Goal: Information Seeking & Learning: Compare options

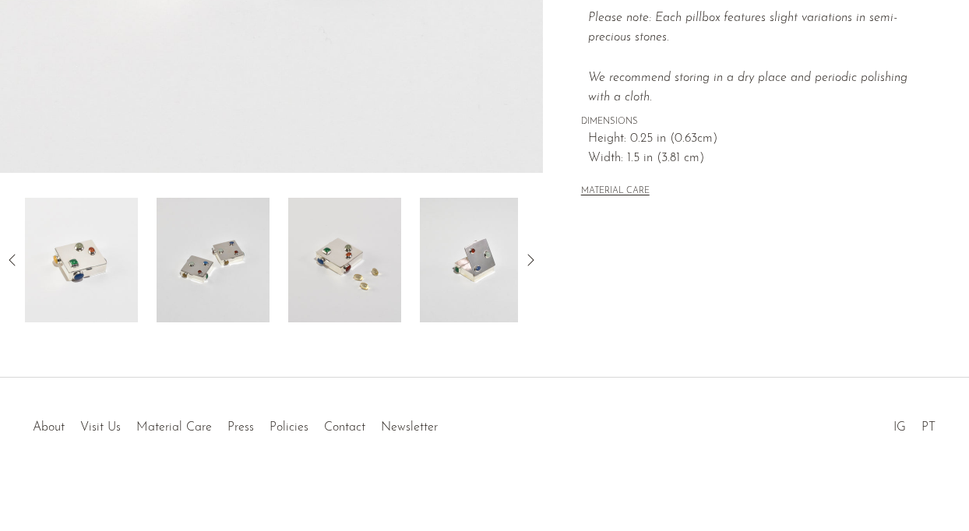
scroll to position [483, 0]
click at [217, 254] on img at bounding box center [213, 260] width 113 height 125
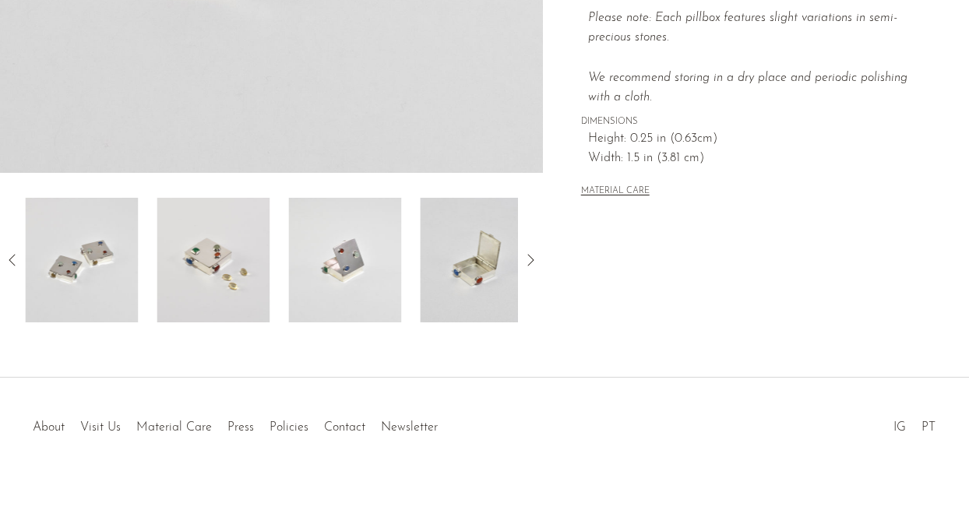
click at [227, 265] on img at bounding box center [213, 260] width 113 height 125
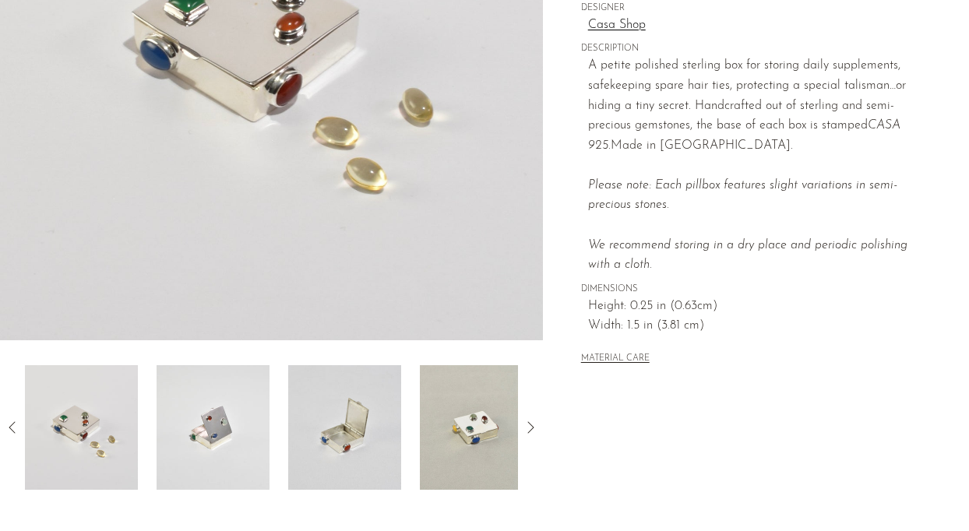
scroll to position [318, 0]
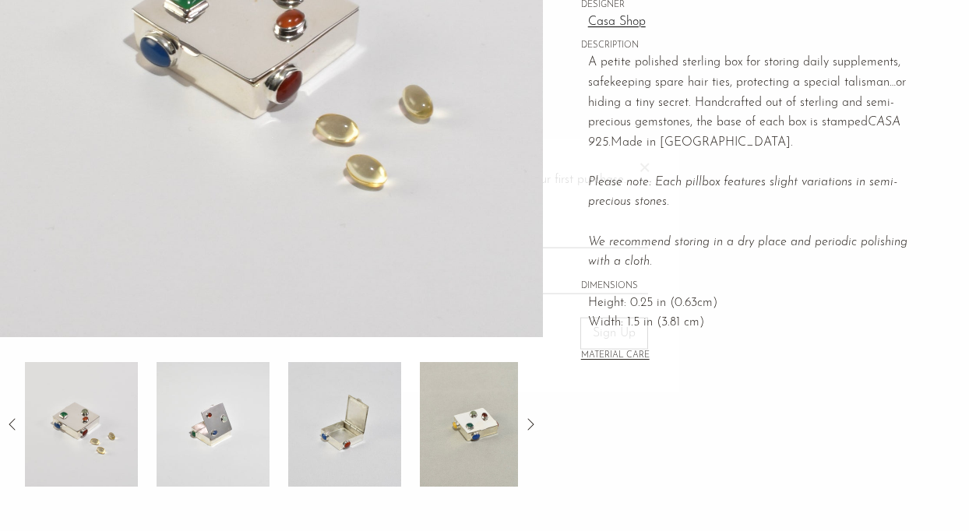
click at [339, 416] on img at bounding box center [344, 424] width 113 height 125
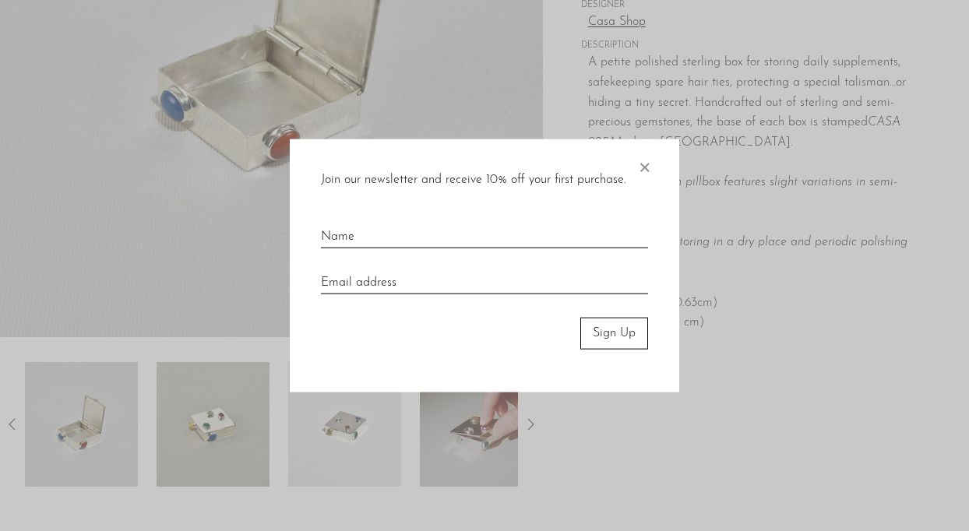
click at [645, 170] on span "×" at bounding box center [644, 164] width 16 height 50
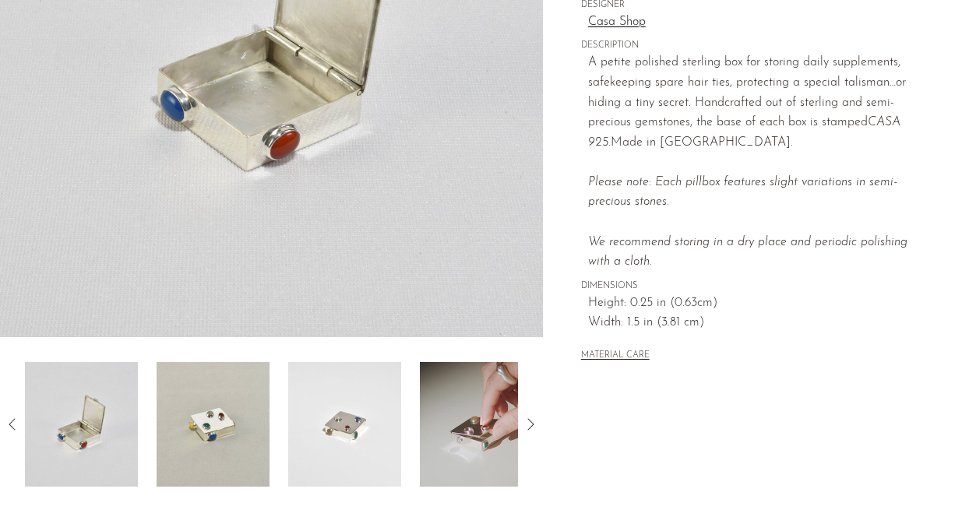
click at [499, 424] on img at bounding box center [476, 424] width 113 height 125
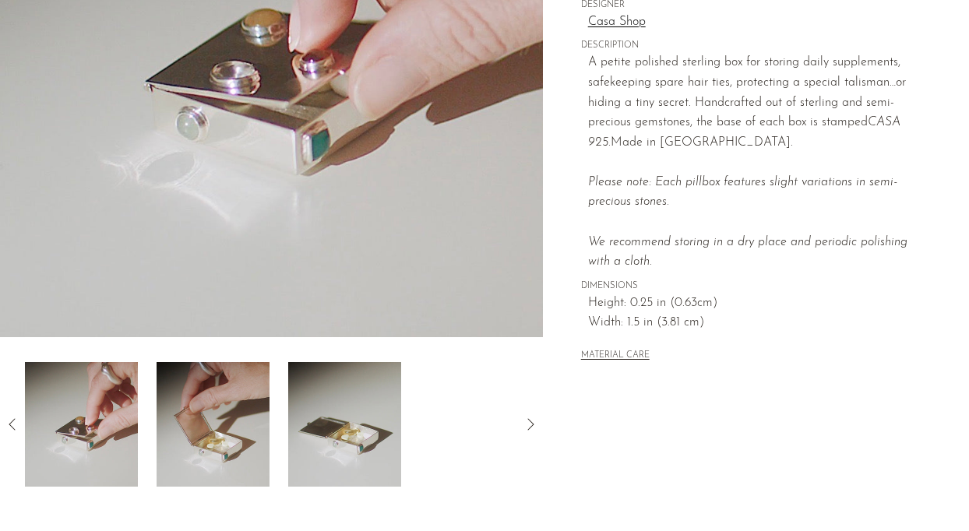
click at [530, 426] on icon at bounding box center [530, 424] width 19 height 19
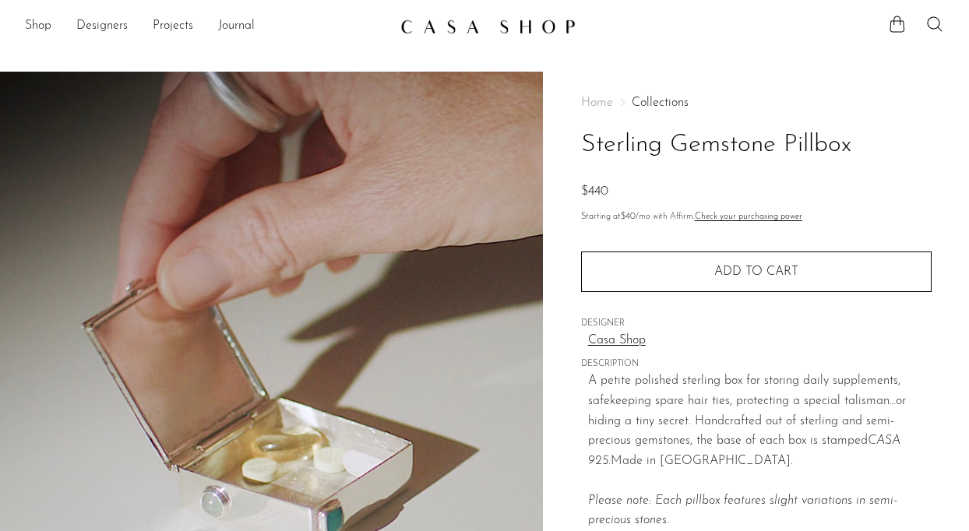
scroll to position [0, 0]
click at [192, 26] on link "Projects" at bounding box center [173, 26] width 40 height 20
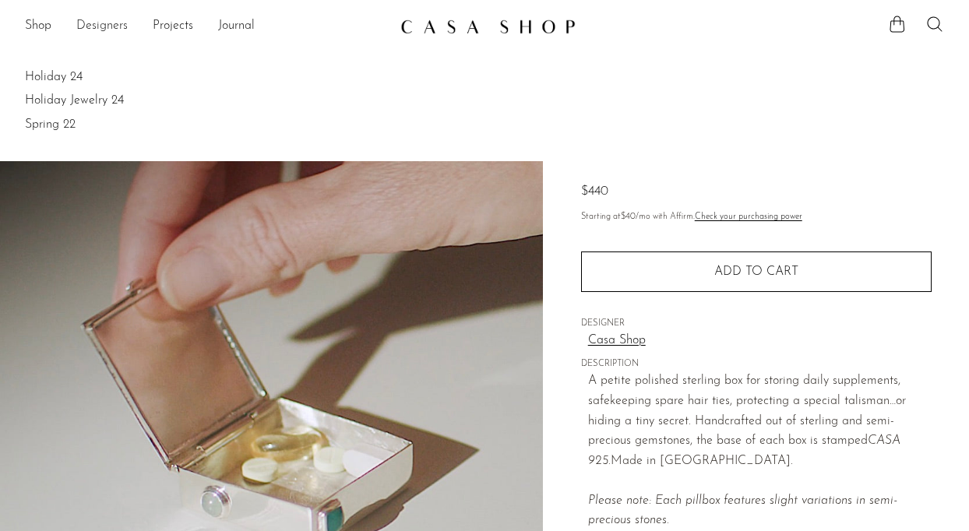
click at [95, 25] on link "Designers" at bounding box center [101, 26] width 51 height 20
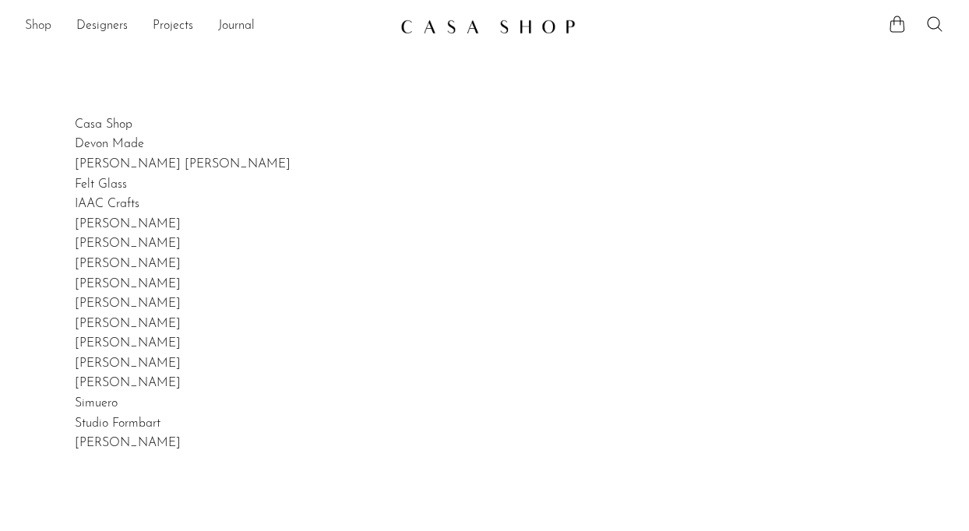
click at [39, 27] on link "Shop" at bounding box center [38, 26] width 26 height 20
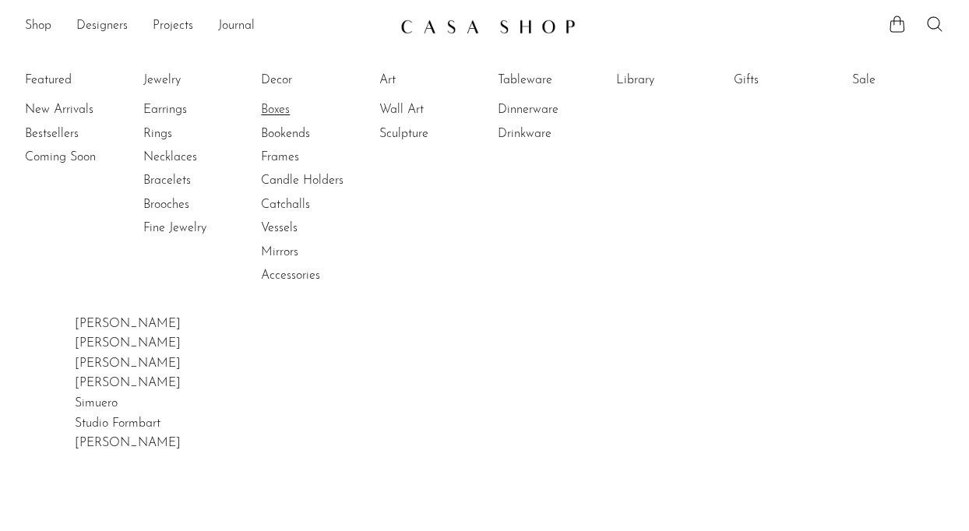
click at [279, 107] on link "Boxes" at bounding box center [319, 109] width 117 height 17
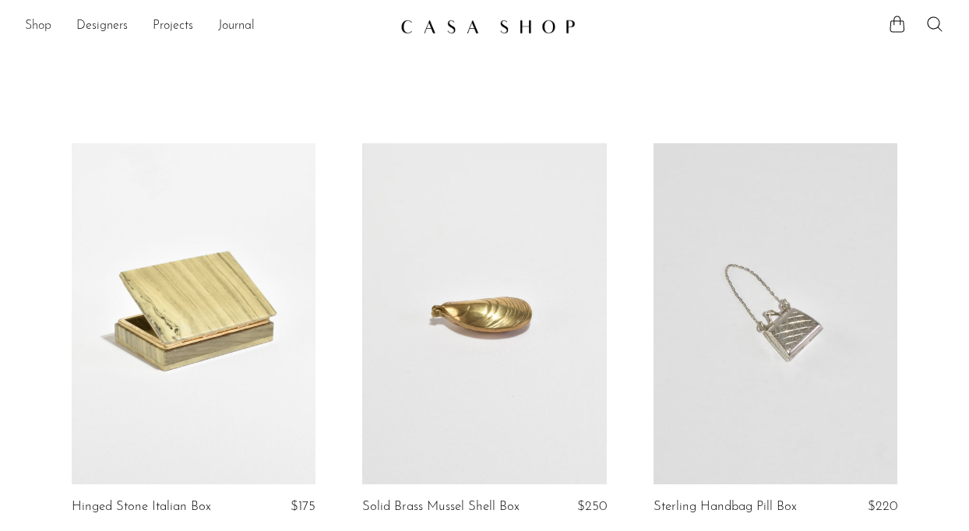
click at [50, 23] on link "Shop" at bounding box center [38, 26] width 26 height 20
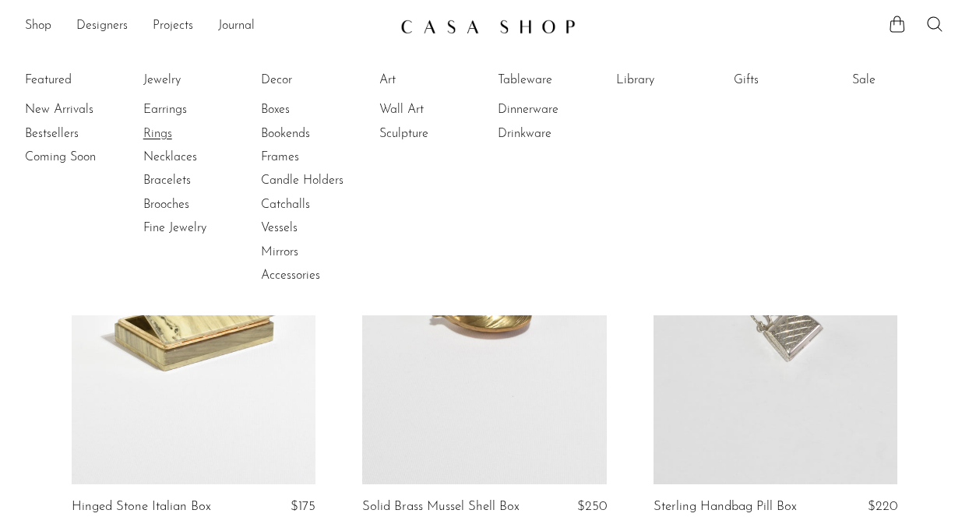
click at [160, 133] on link "Rings" at bounding box center [201, 133] width 117 height 17
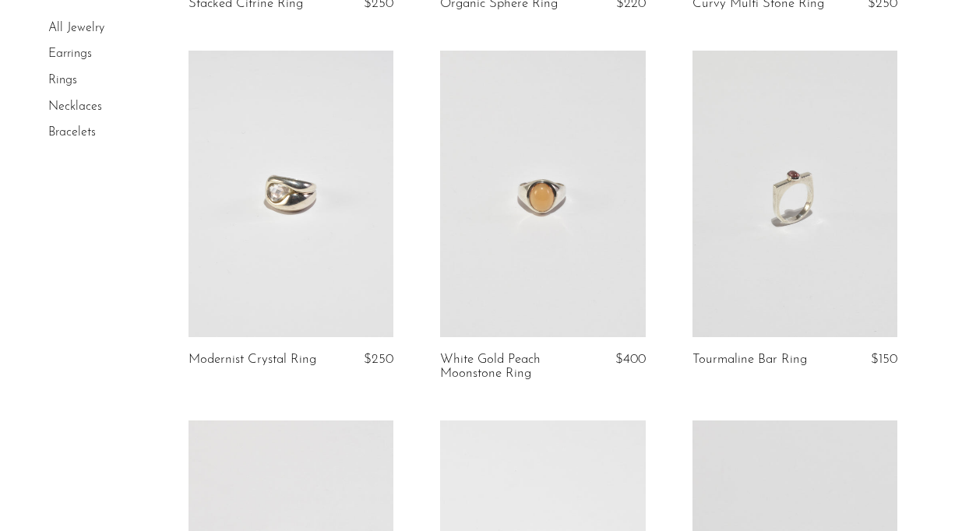
scroll to position [1916, 0]
click at [578, 228] on link at bounding box center [542, 192] width 205 height 287
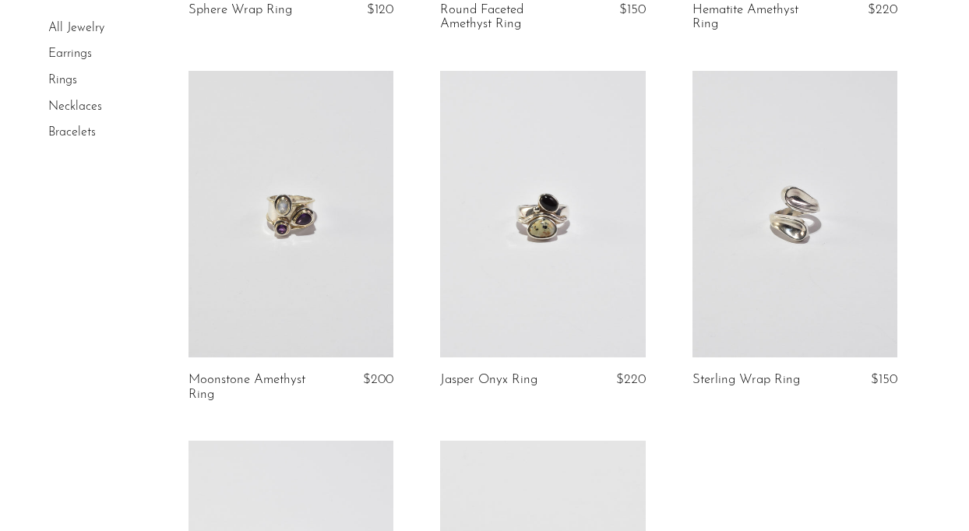
scroll to position [3766, 0]
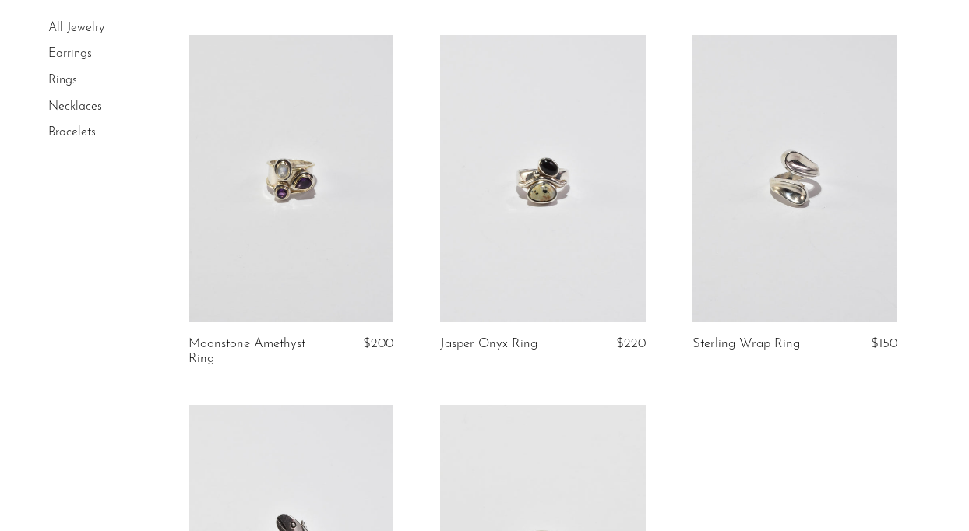
click at [541, 162] on link at bounding box center [542, 178] width 205 height 287
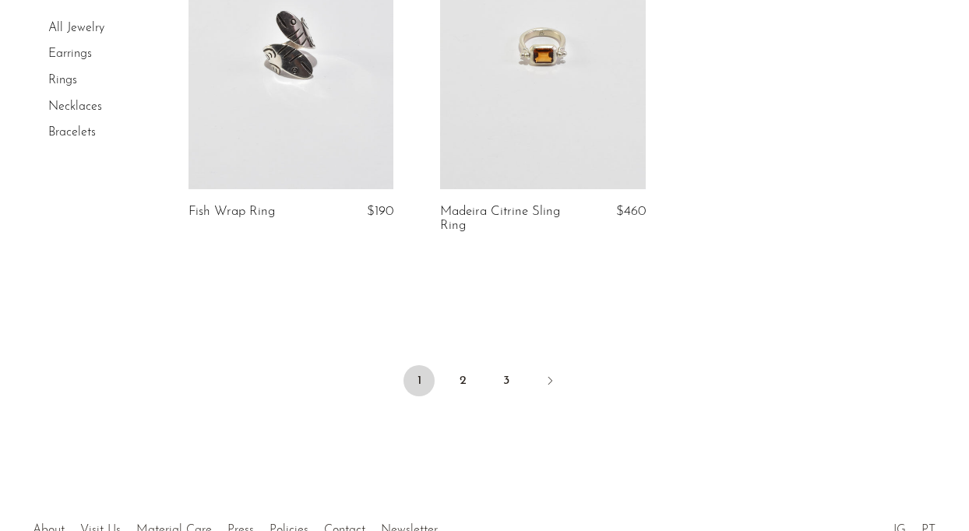
scroll to position [4280, 0]
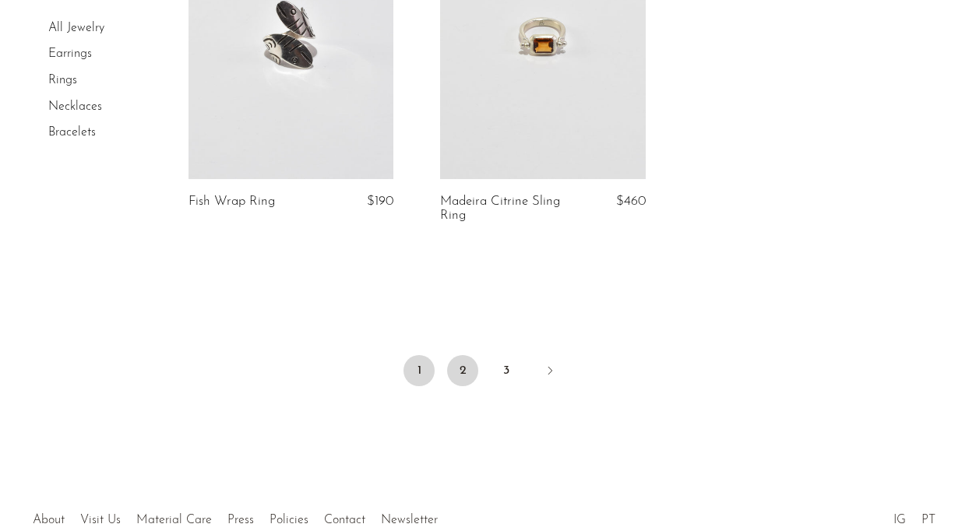
click at [472, 364] on link "2" at bounding box center [462, 370] width 31 height 31
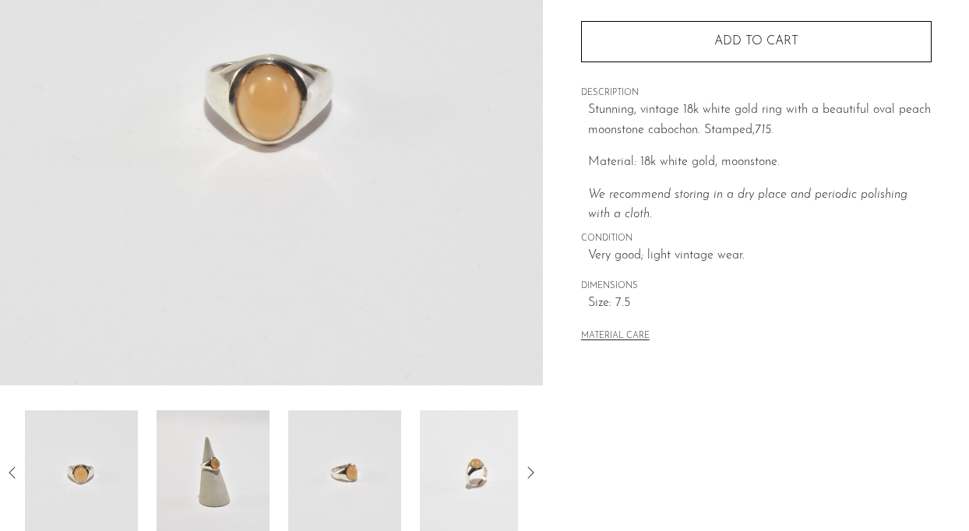
scroll to position [279, 0]
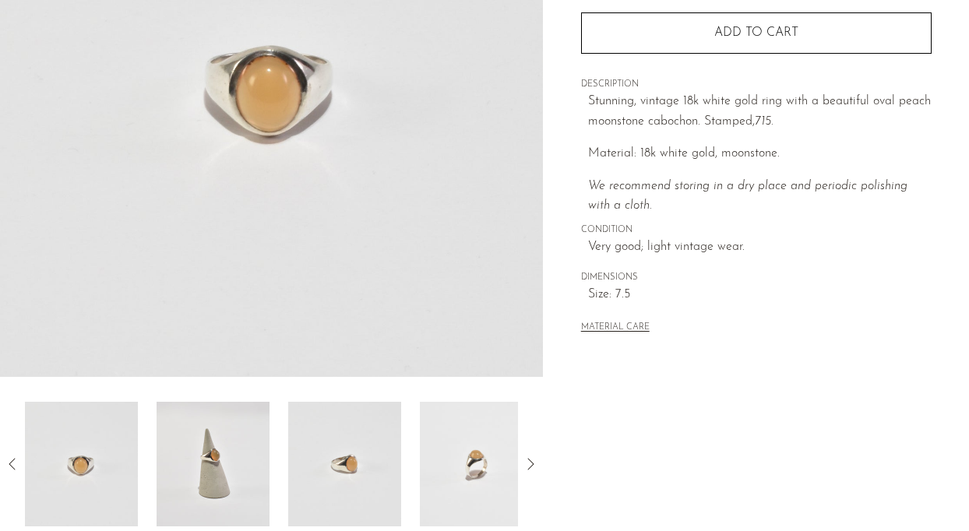
click at [211, 464] on img at bounding box center [213, 464] width 113 height 125
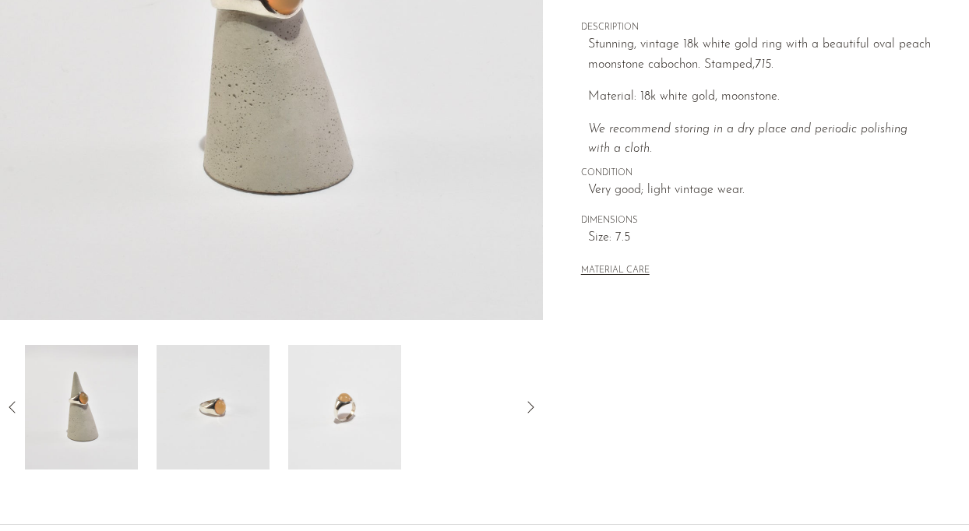
scroll to position [336, 0]
click at [354, 420] on img at bounding box center [344, 406] width 113 height 125
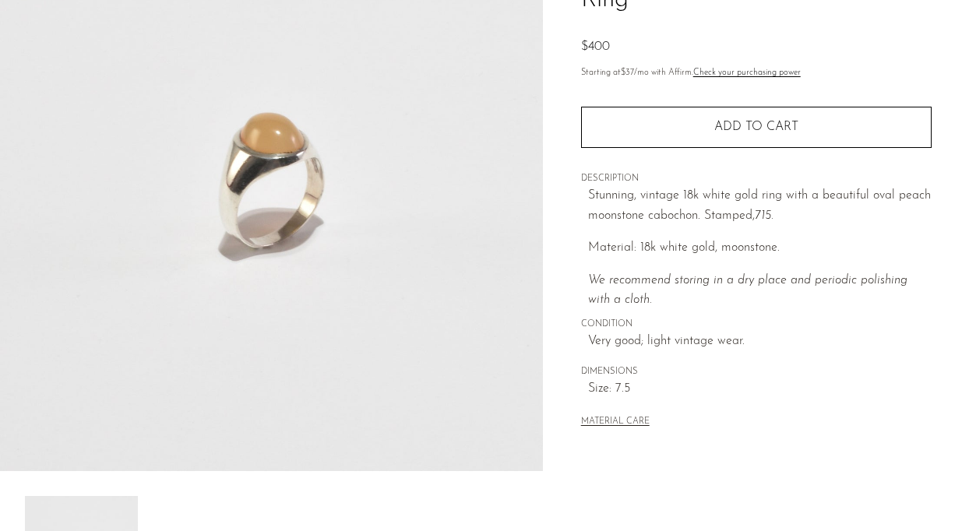
scroll to position [187, 0]
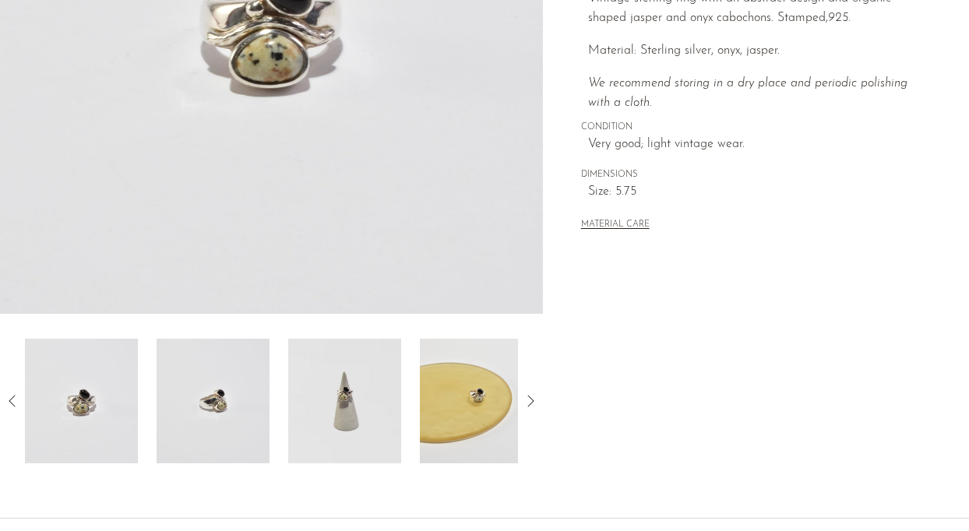
scroll to position [347, 0]
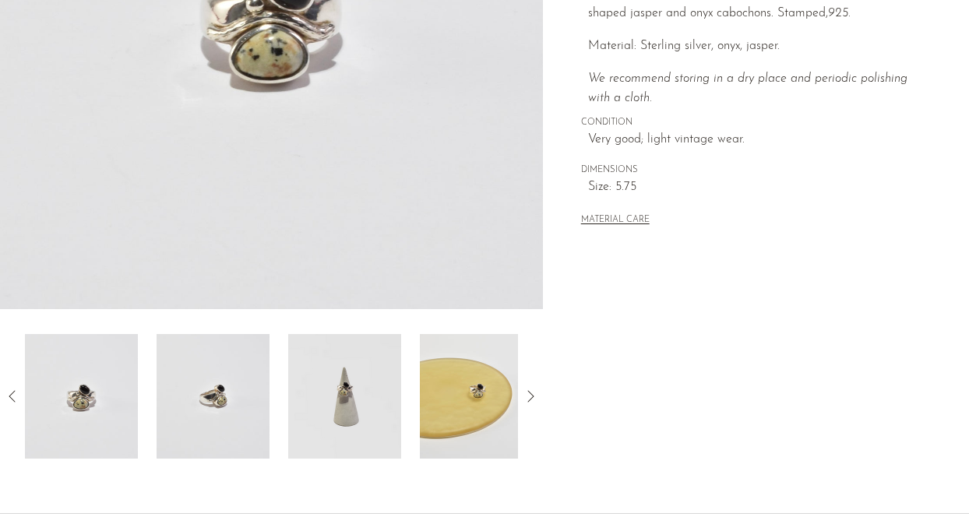
click at [197, 405] on img at bounding box center [213, 396] width 113 height 125
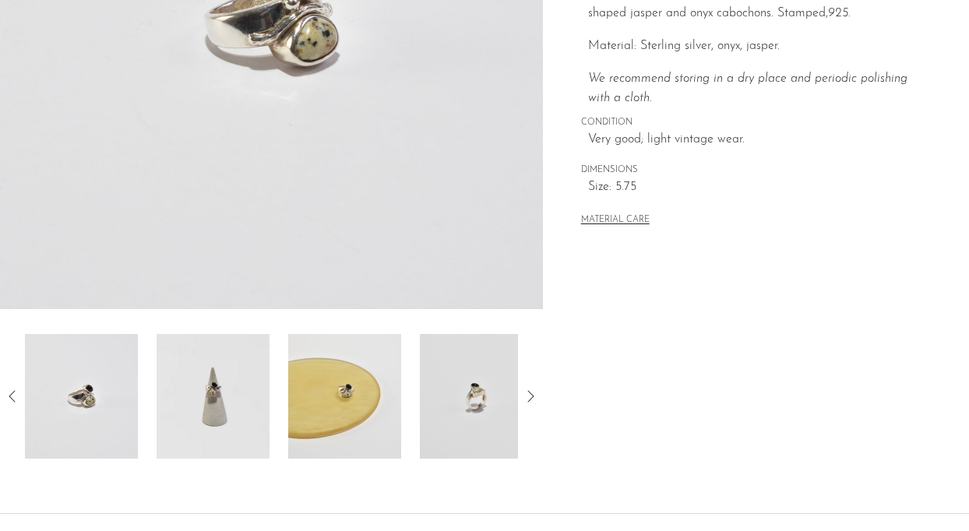
click at [250, 393] on img at bounding box center [213, 396] width 113 height 125
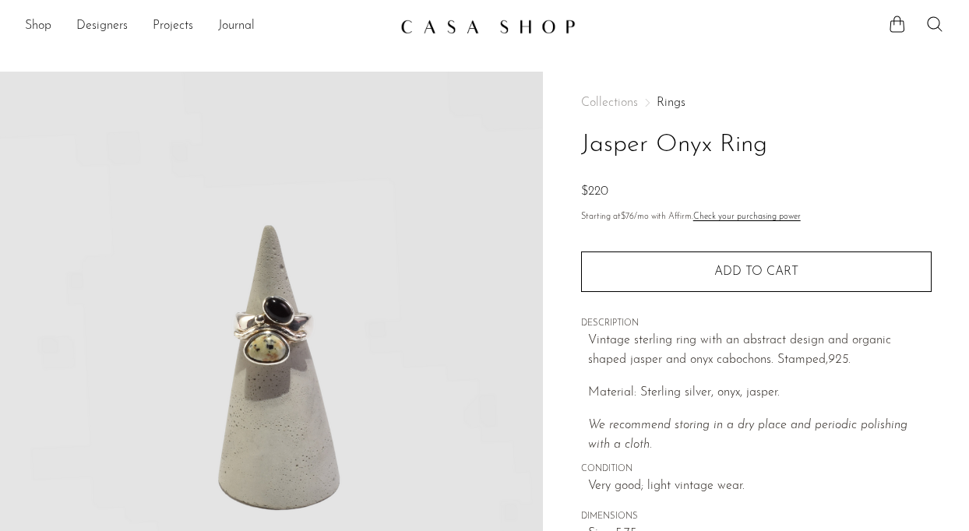
scroll to position [0, 0]
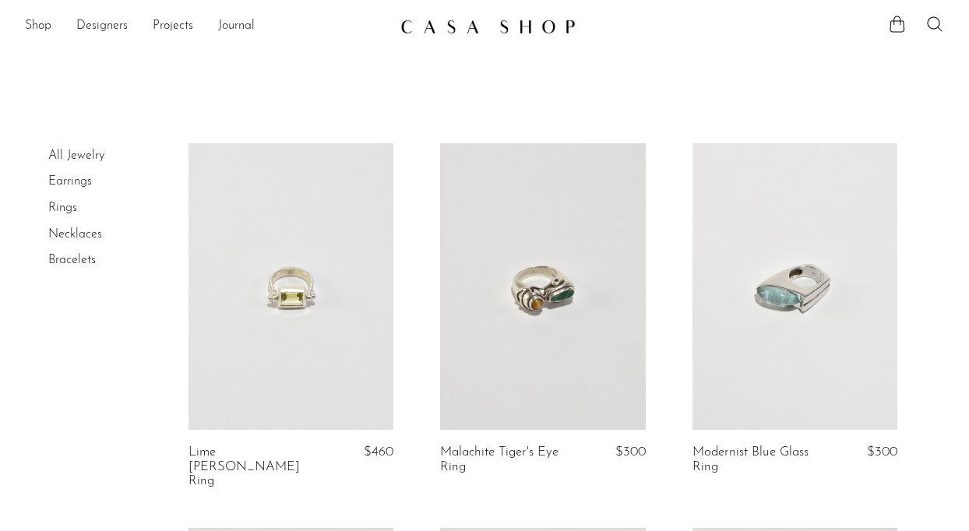
click at [312, 287] on link at bounding box center [290, 286] width 205 height 287
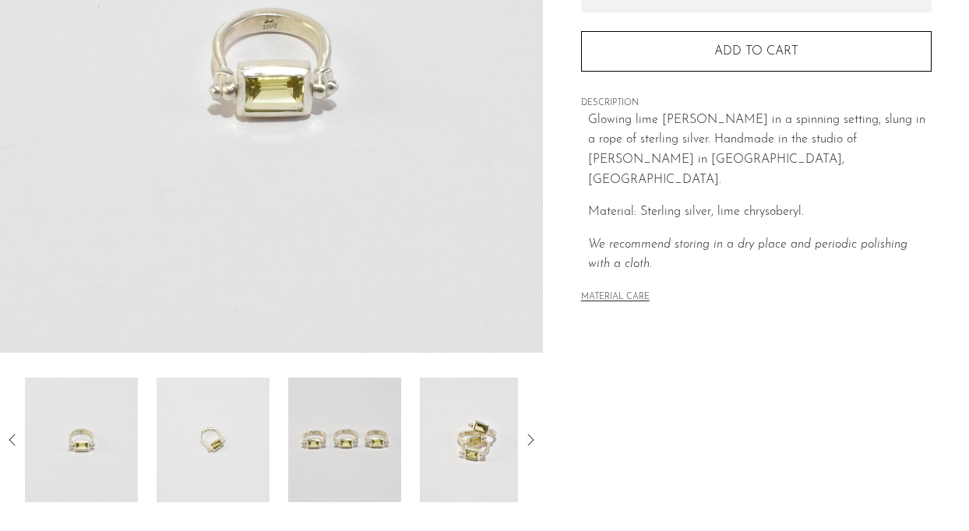
scroll to position [311, 0]
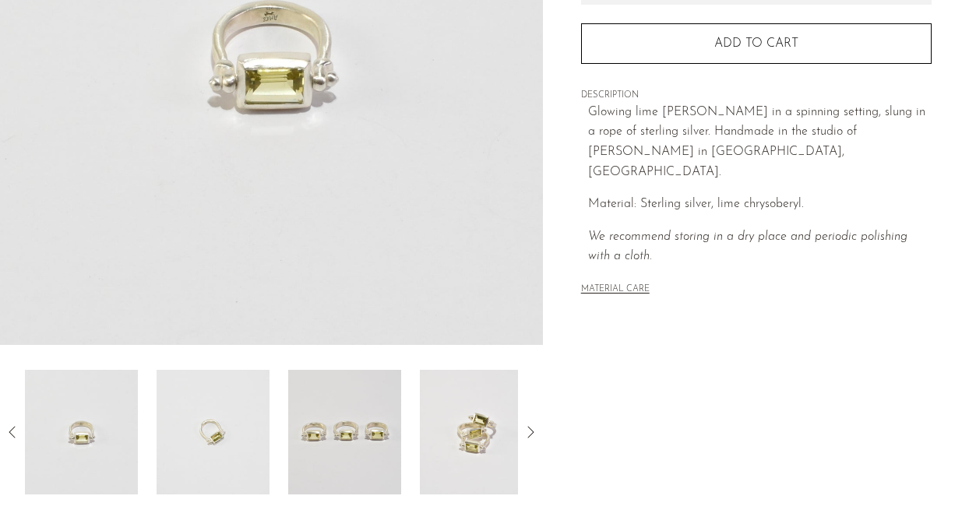
click at [231, 431] on img at bounding box center [213, 432] width 113 height 125
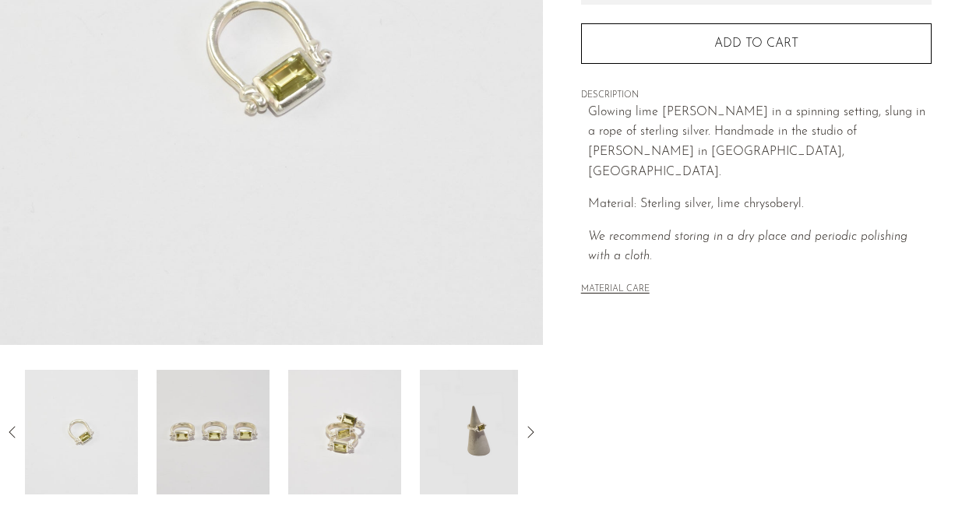
click at [346, 424] on img at bounding box center [344, 432] width 113 height 125
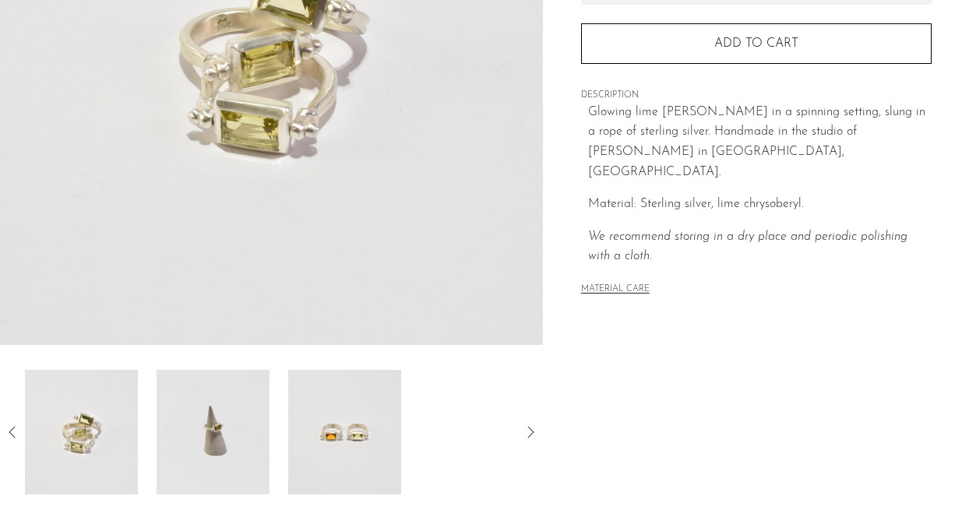
click at [363, 448] on img at bounding box center [344, 432] width 113 height 125
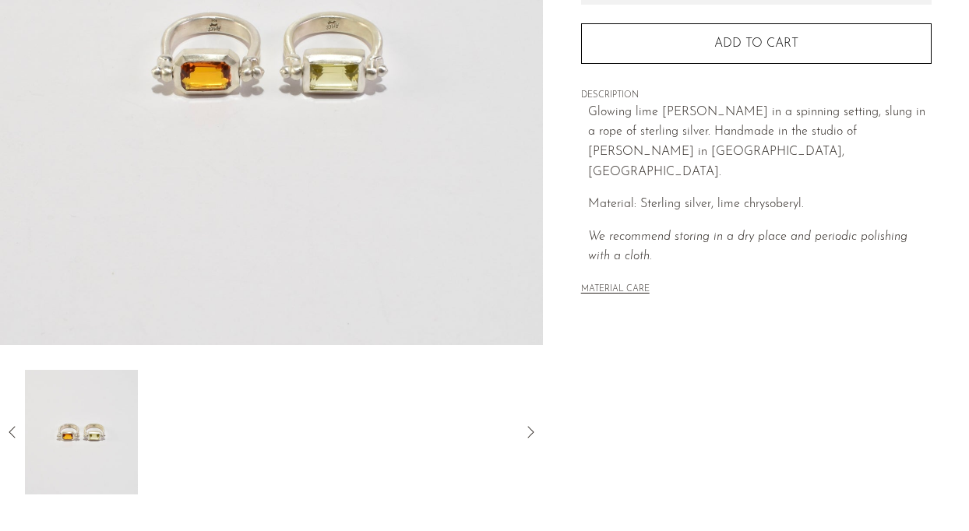
click at [532, 434] on icon at bounding box center [530, 432] width 6 height 12
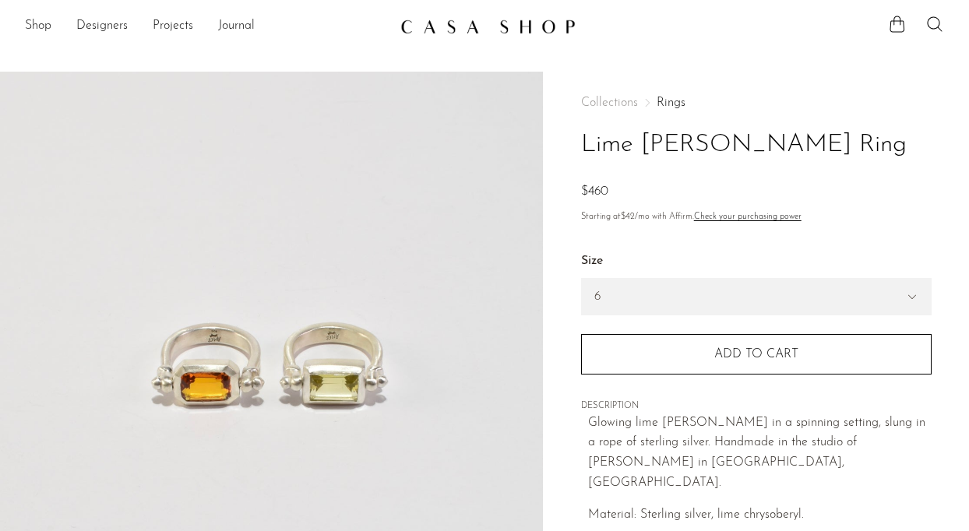
scroll to position [0, 0]
click at [47, 21] on link "Shop" at bounding box center [38, 26] width 26 height 20
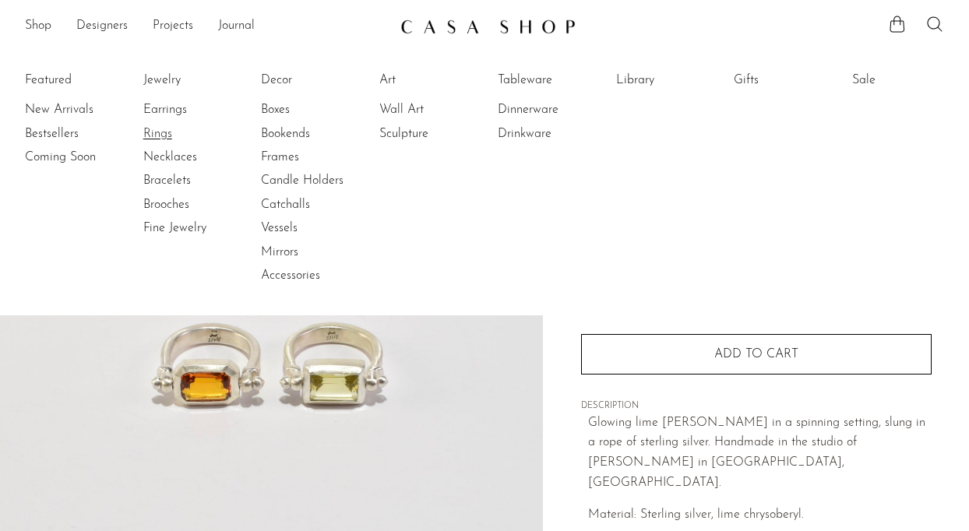
click at [164, 137] on link "Rings" at bounding box center [201, 133] width 117 height 17
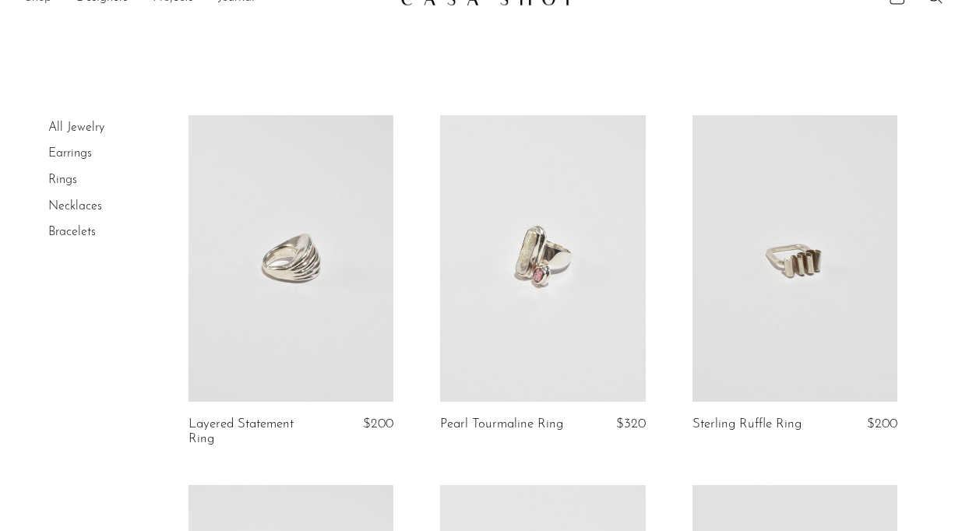
scroll to position [30, 0]
click at [550, 312] on link at bounding box center [542, 256] width 205 height 287
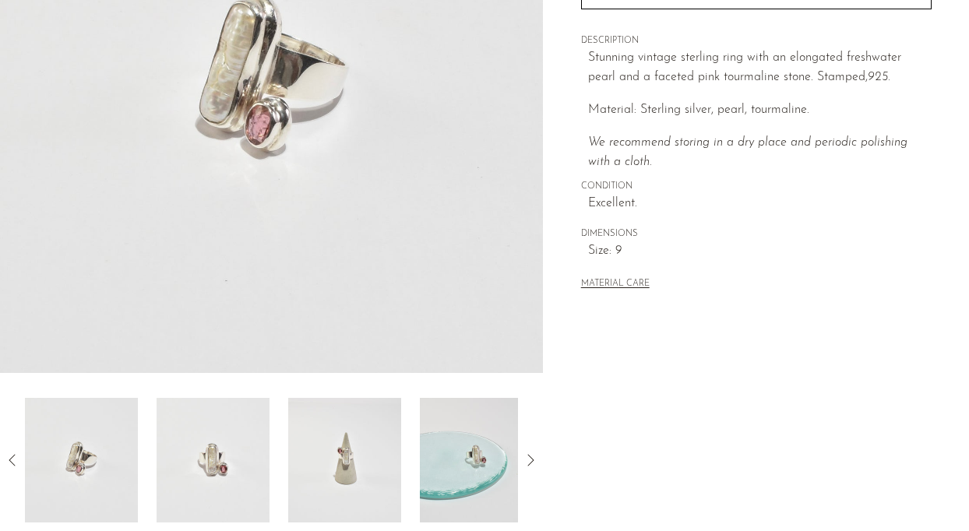
scroll to position [291, 0]
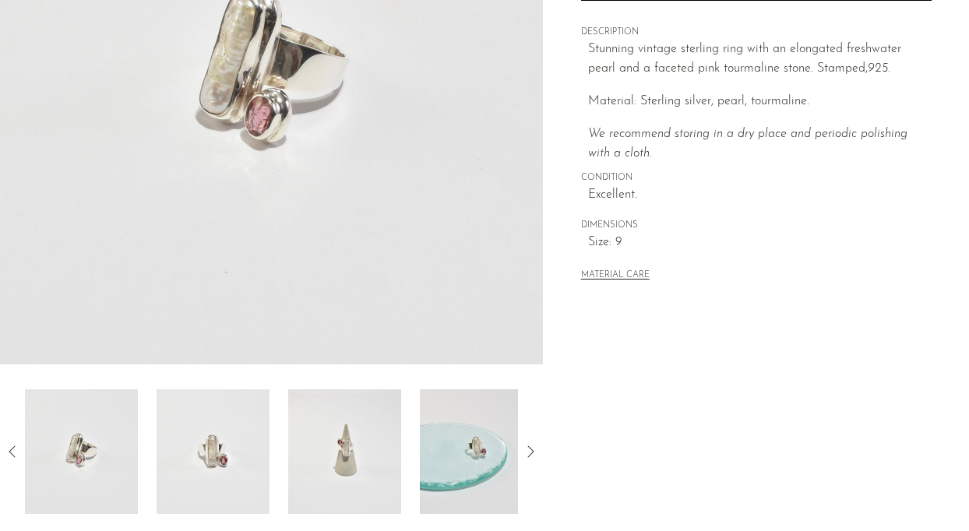
click at [211, 463] on img at bounding box center [213, 451] width 113 height 125
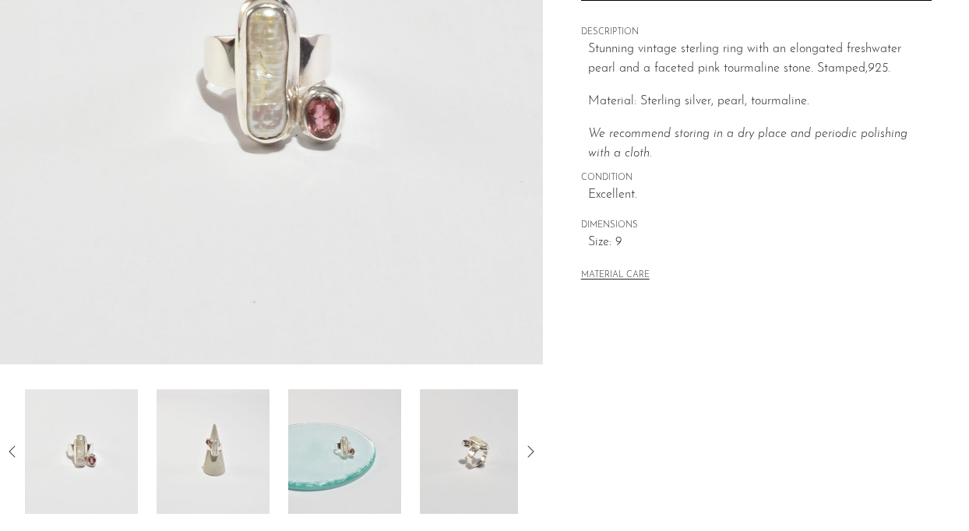
click at [211, 463] on img at bounding box center [213, 451] width 113 height 125
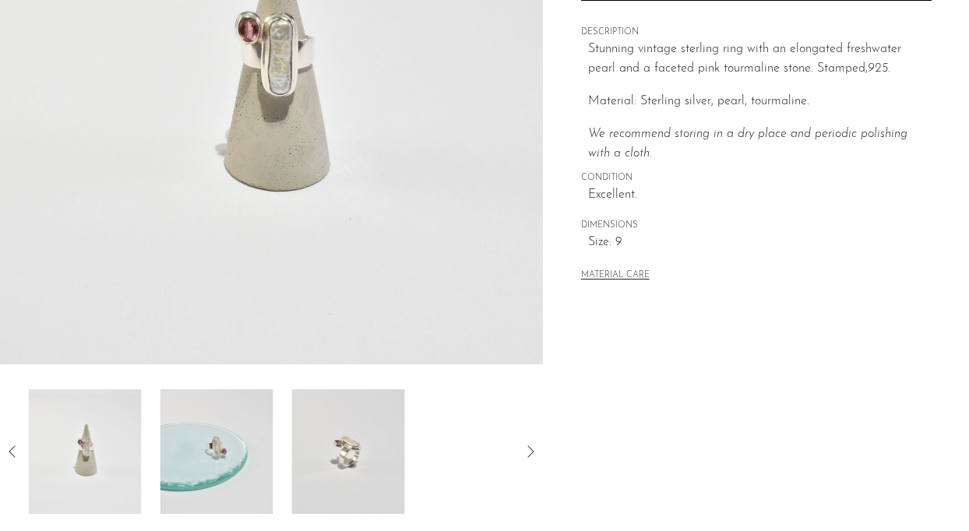
click at [230, 463] on img at bounding box center [216, 451] width 113 height 125
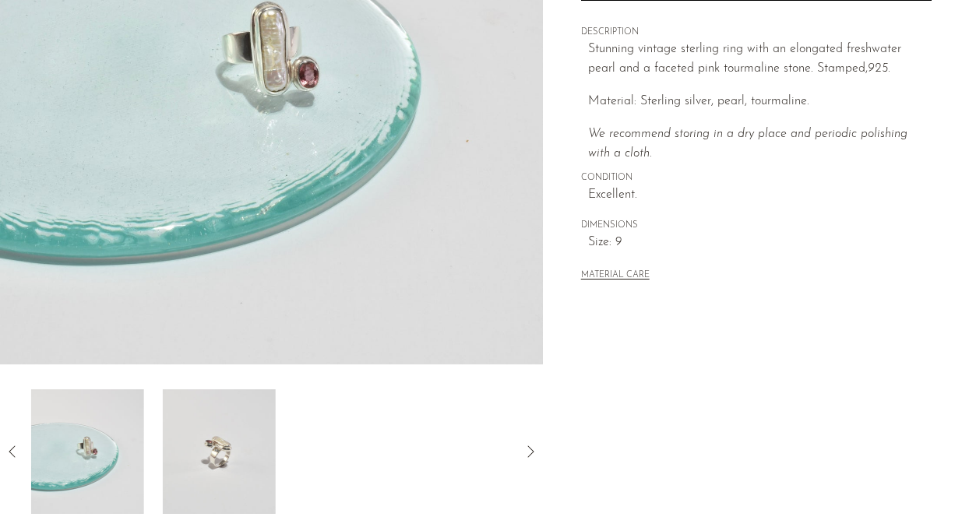
click at [240, 463] on img at bounding box center [219, 451] width 113 height 125
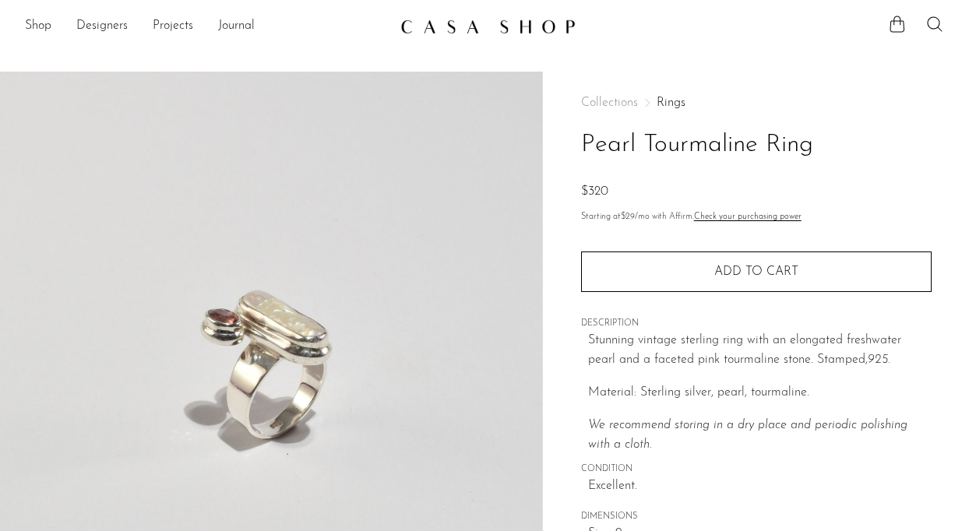
scroll to position [0, 0]
click at [21, 15] on div "Shop Featured New Arrivals Bestsellers Coming Soon Jewelry Jewelry All Earrings…" at bounding box center [484, 26] width 969 height 28
click at [34, 26] on link "Shop" at bounding box center [38, 26] width 26 height 20
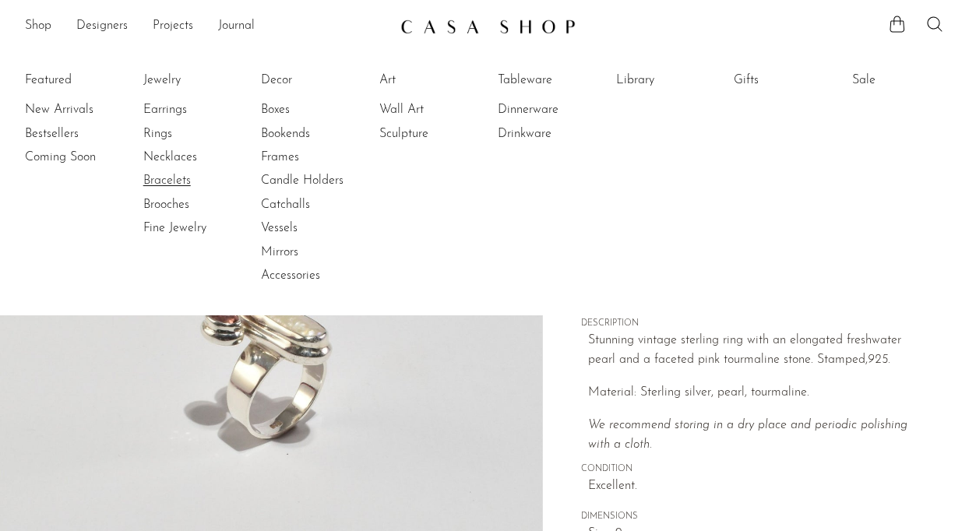
click at [169, 174] on link "Bracelets" at bounding box center [201, 180] width 117 height 17
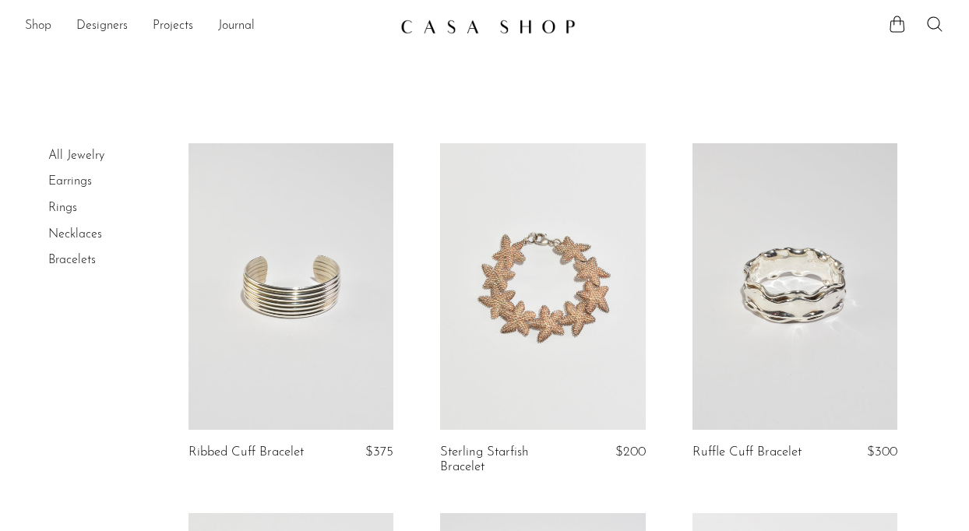
click at [38, 26] on link "Shop" at bounding box center [38, 26] width 26 height 20
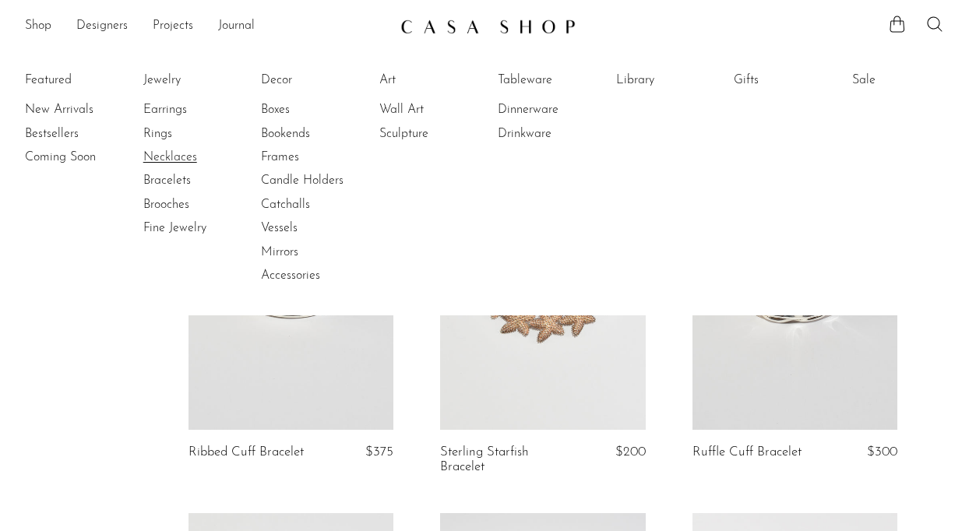
click at [166, 153] on link "Necklaces" at bounding box center [201, 157] width 117 height 17
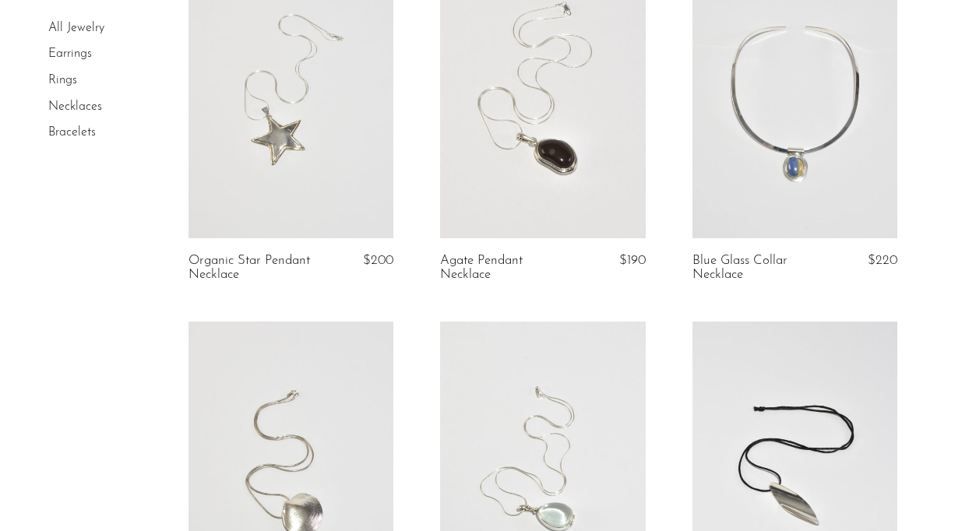
scroll to position [586, 0]
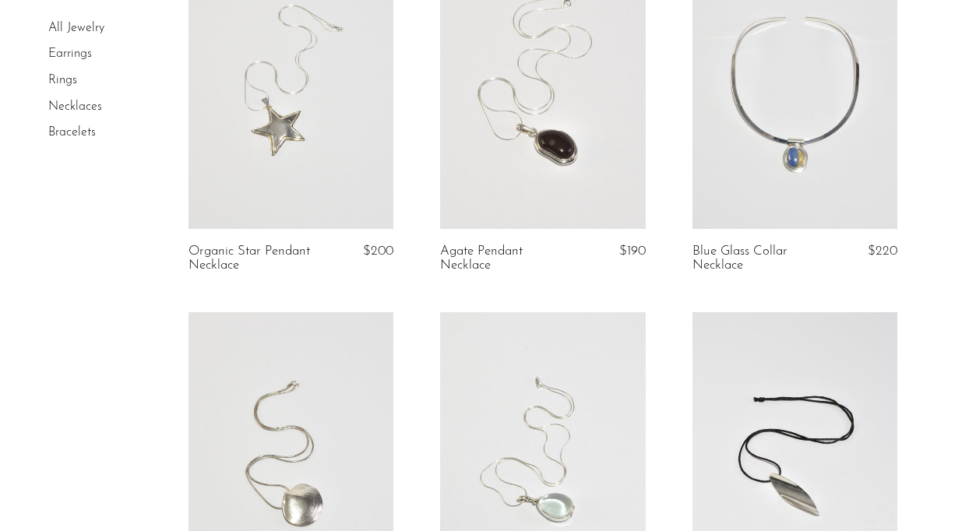
click at [772, 153] on link at bounding box center [794, 85] width 205 height 287
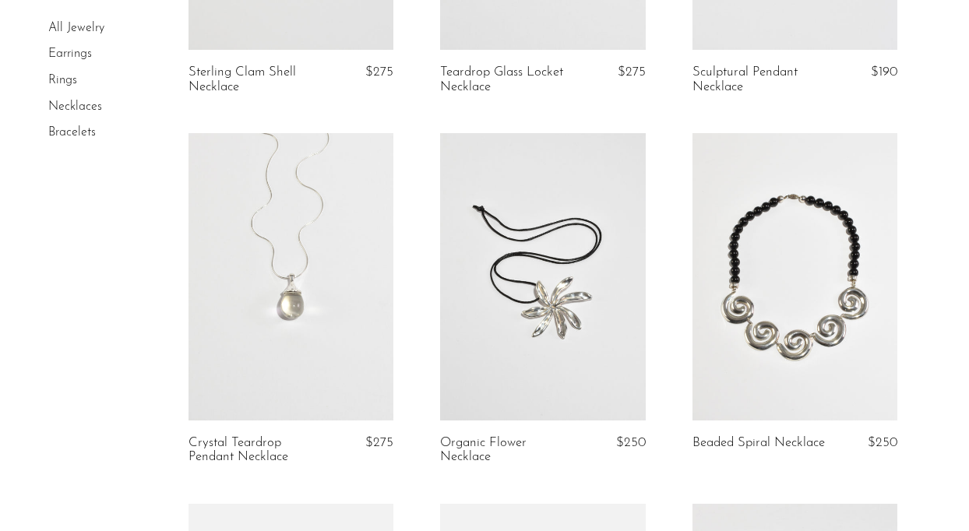
scroll to position [1185, 0]
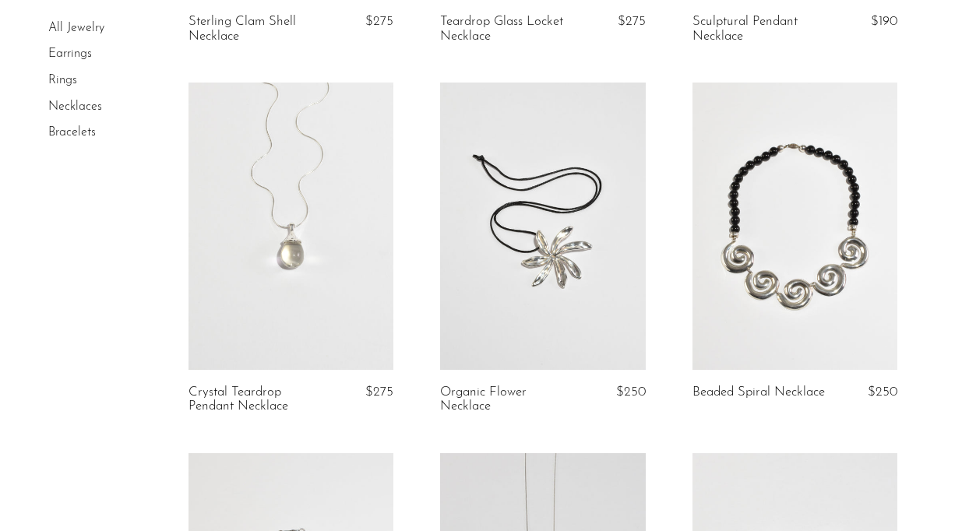
click at [269, 239] on link at bounding box center [290, 226] width 205 height 287
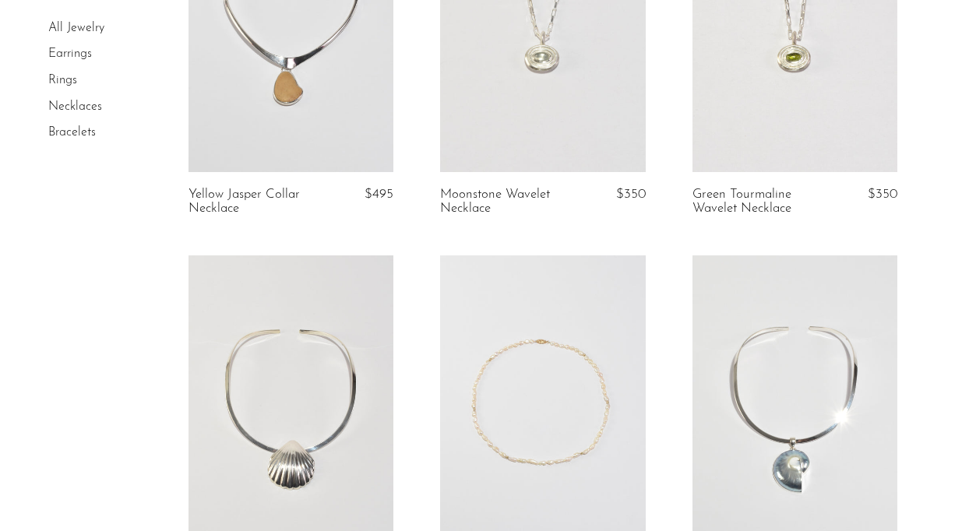
scroll to position [2504, 0]
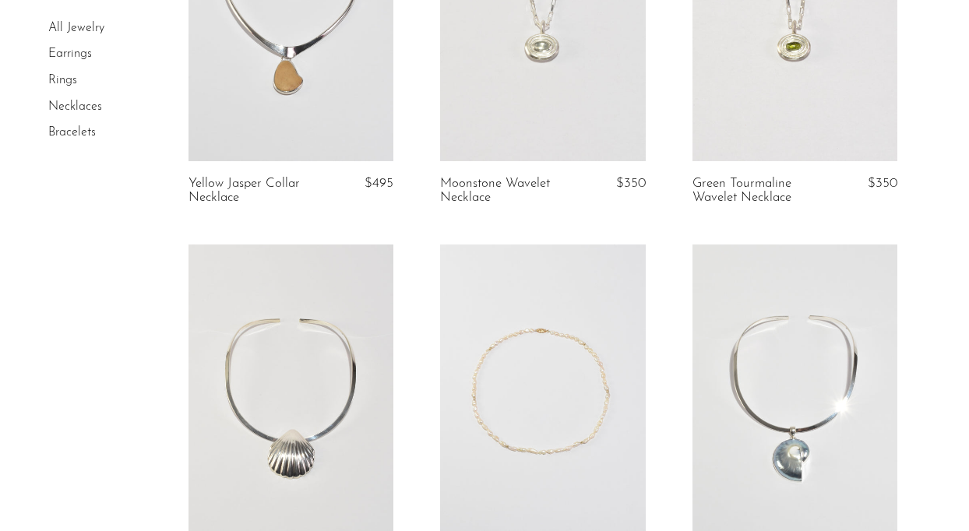
click at [290, 83] on link at bounding box center [290, 17] width 205 height 287
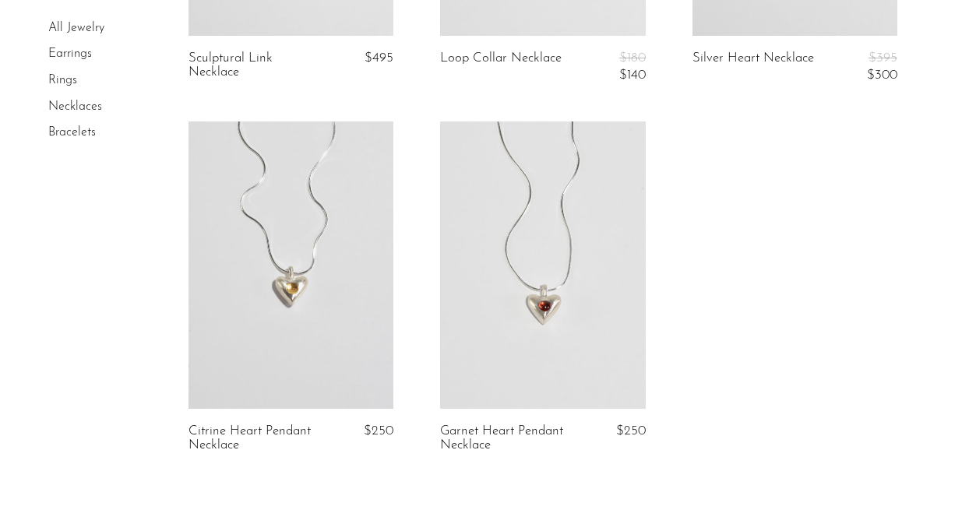
scroll to position [4128, 0]
click at [70, 49] on link "Earrings" at bounding box center [70, 54] width 44 height 12
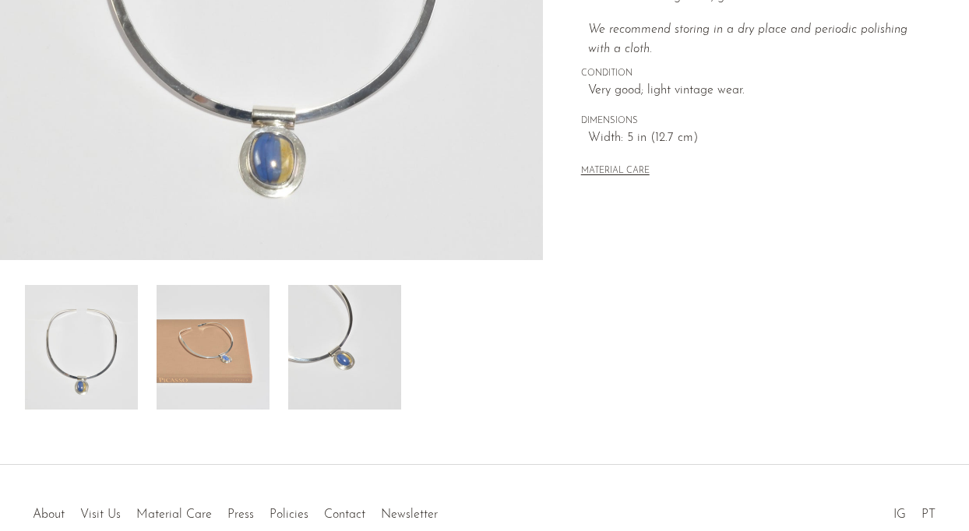
scroll to position [457, 0]
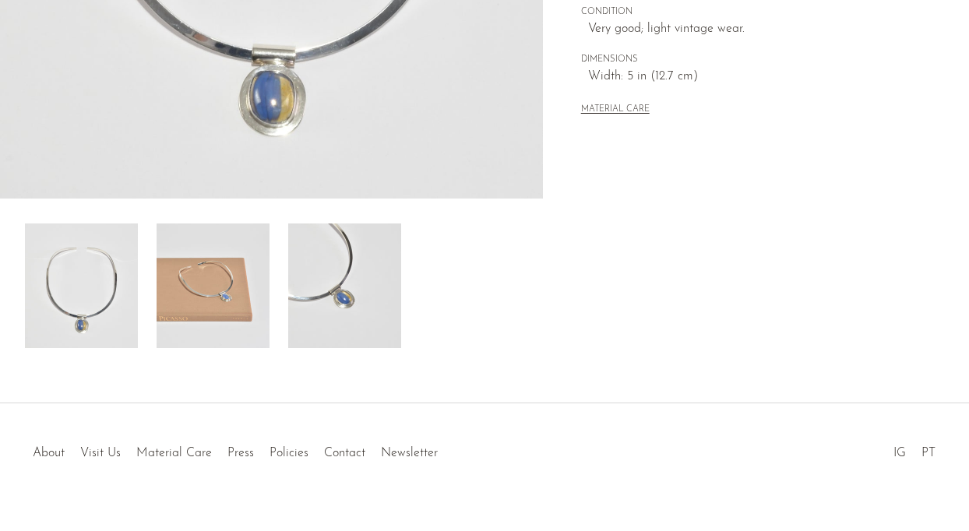
click at [219, 306] on img at bounding box center [213, 285] width 113 height 125
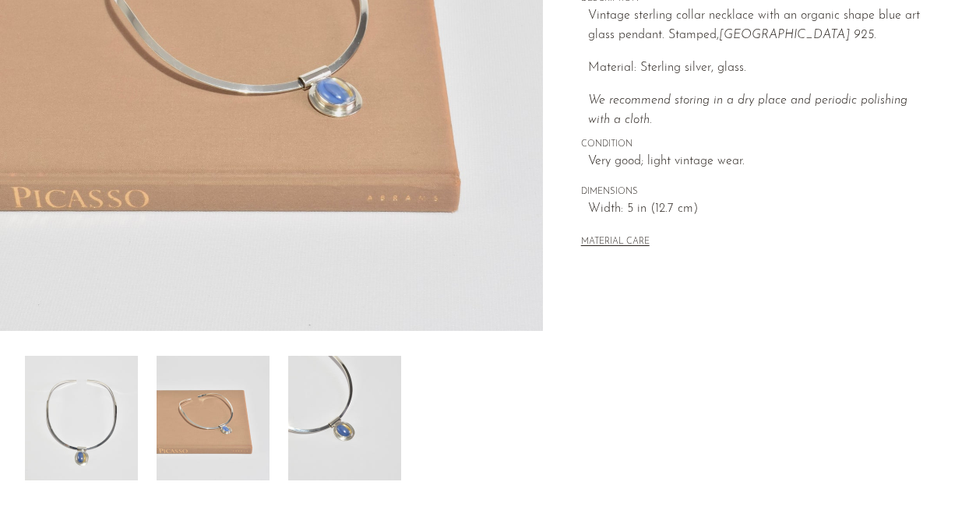
scroll to position [343, 0]
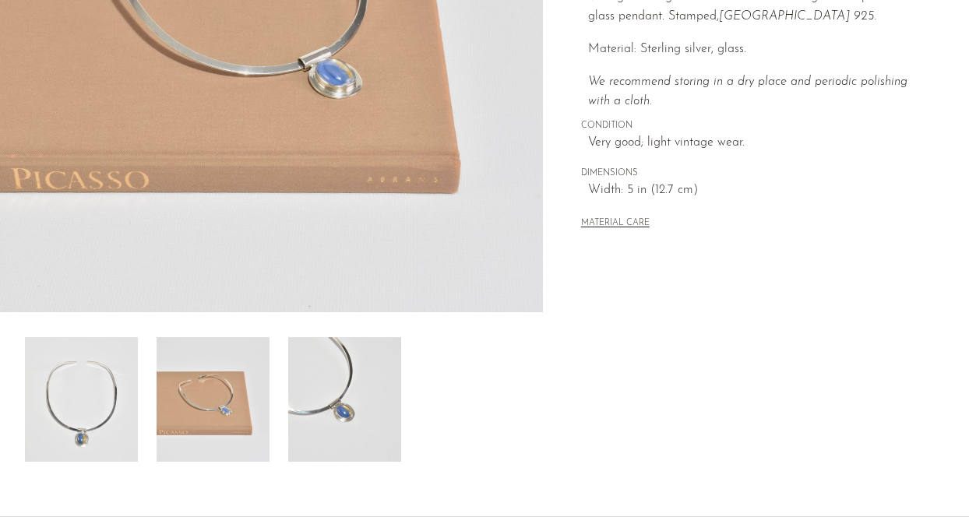
click at [348, 372] on img at bounding box center [344, 399] width 113 height 125
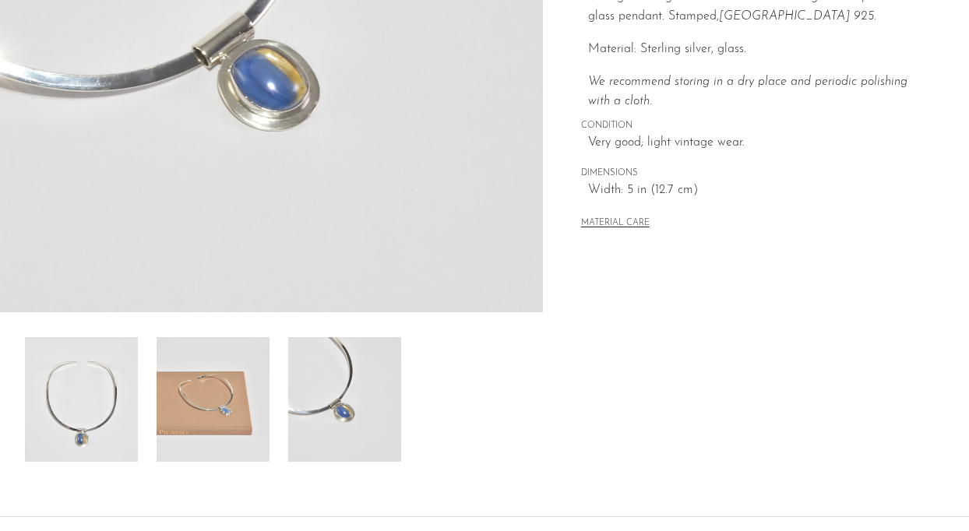
click at [93, 378] on img at bounding box center [81, 399] width 113 height 125
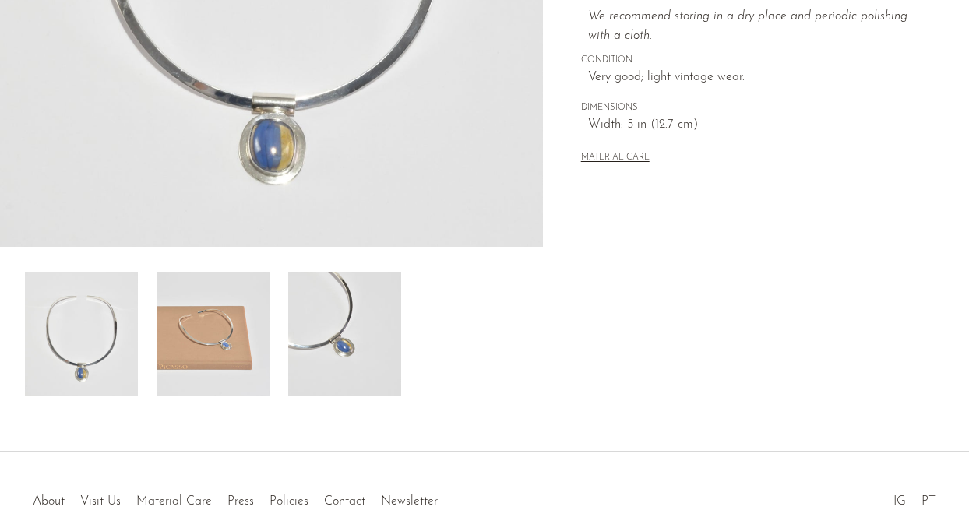
scroll to position [413, 0]
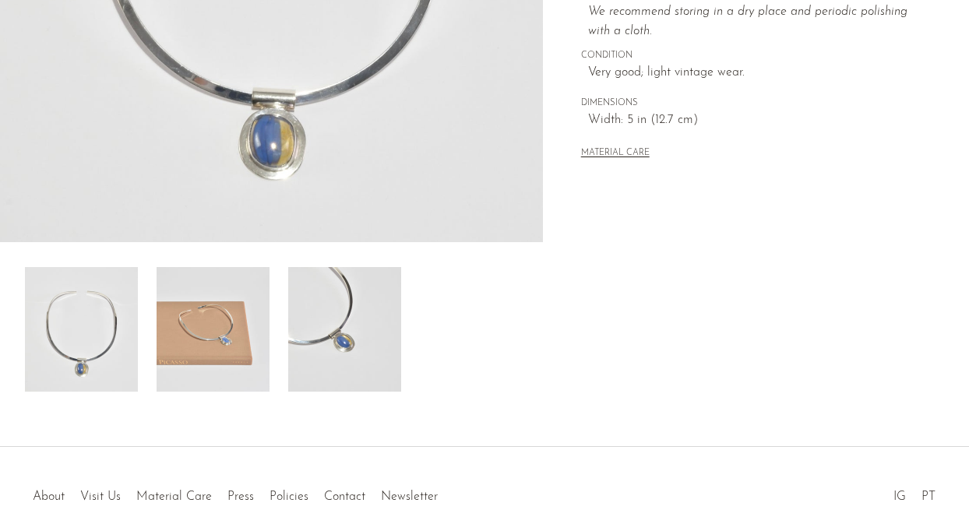
click at [206, 352] on img at bounding box center [213, 329] width 113 height 125
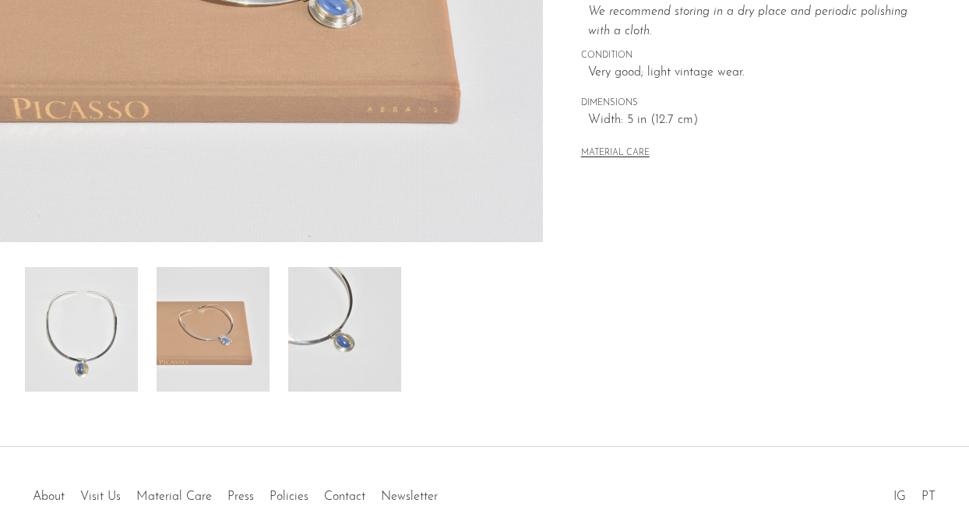
click at [345, 353] on img at bounding box center [344, 329] width 113 height 125
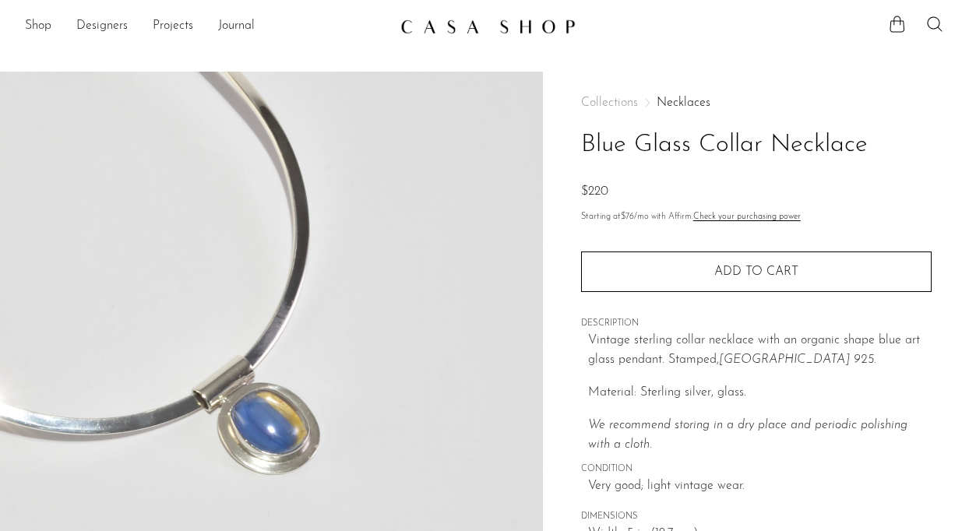
scroll to position [0, 0]
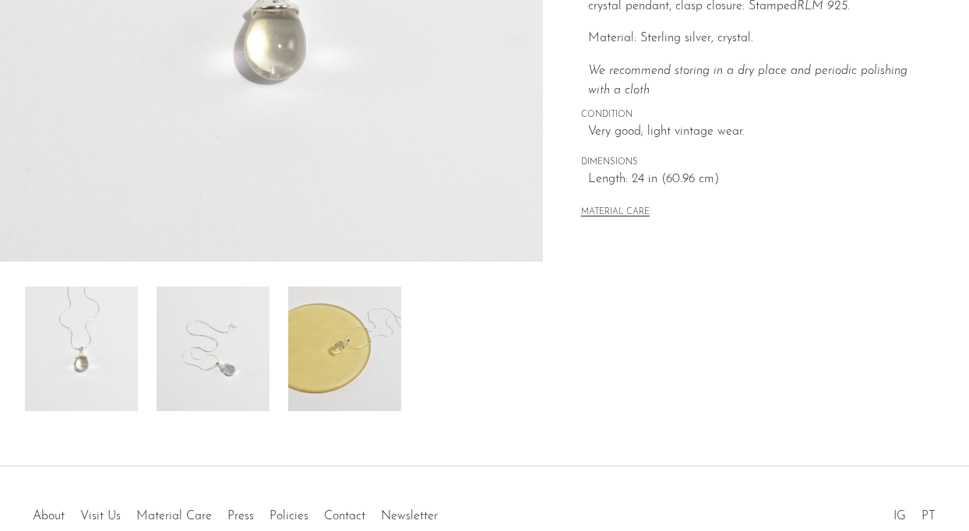
scroll to position [398, 0]
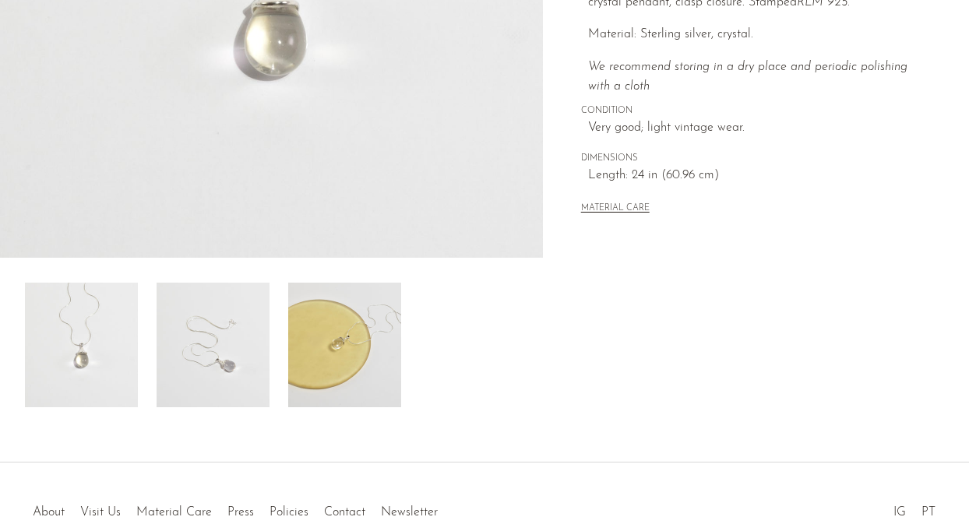
click at [230, 344] on img at bounding box center [213, 345] width 113 height 125
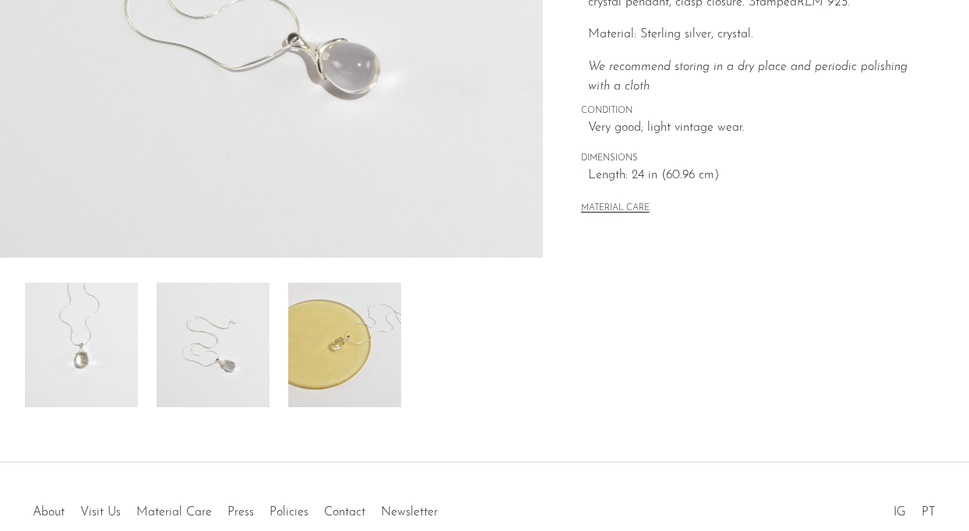
click at [356, 362] on img at bounding box center [344, 345] width 113 height 125
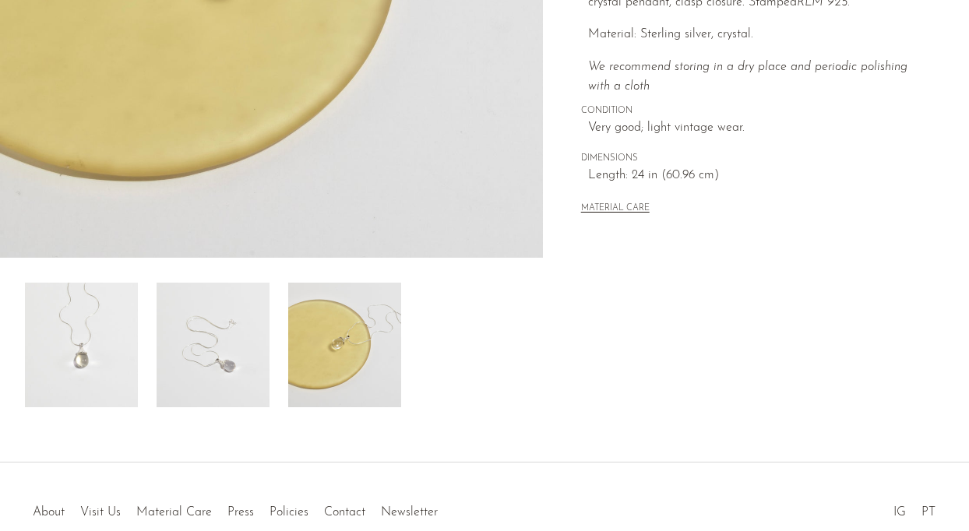
click at [205, 369] on img at bounding box center [213, 345] width 113 height 125
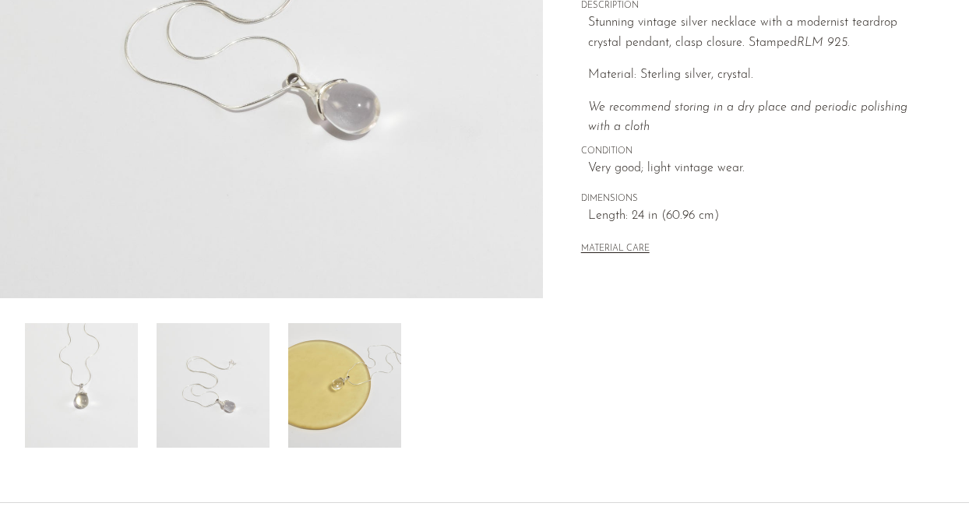
click at [79, 378] on img at bounding box center [81, 385] width 113 height 125
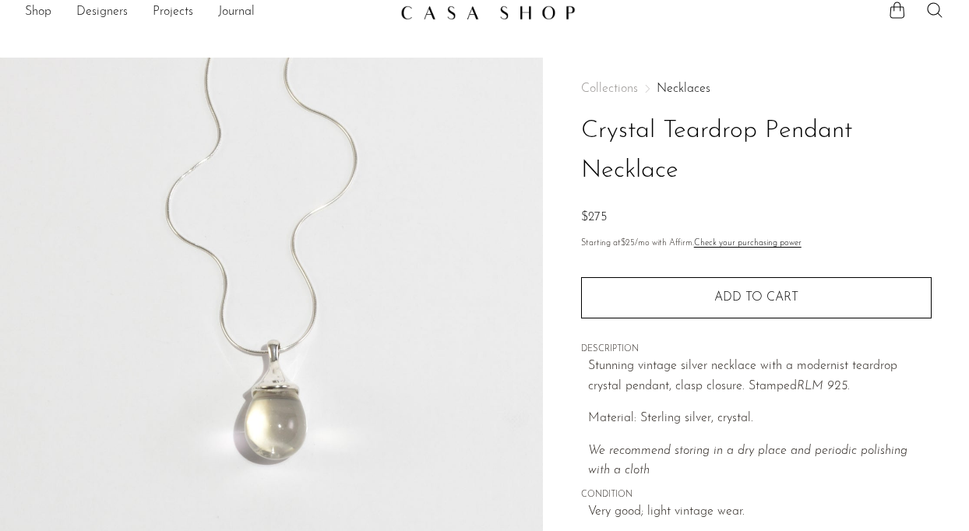
scroll to position [5, 0]
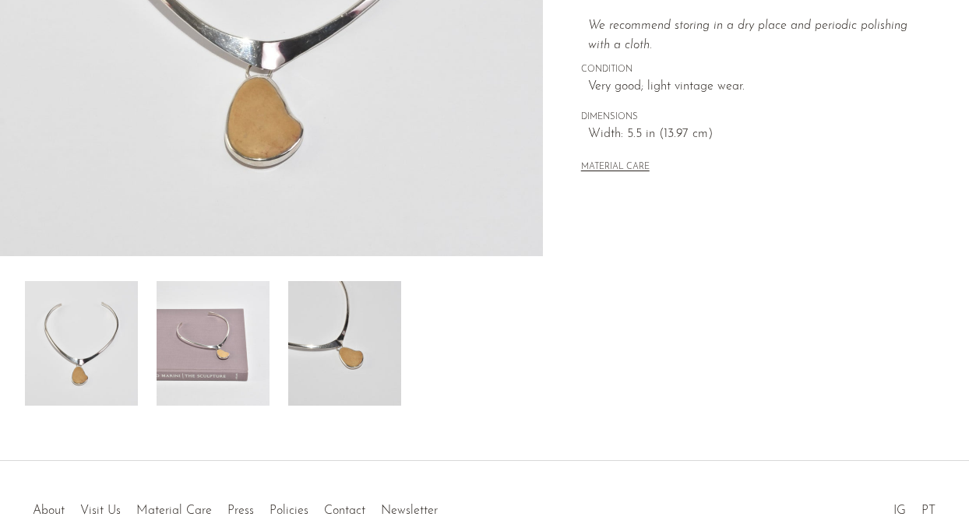
scroll to position [404, 0]
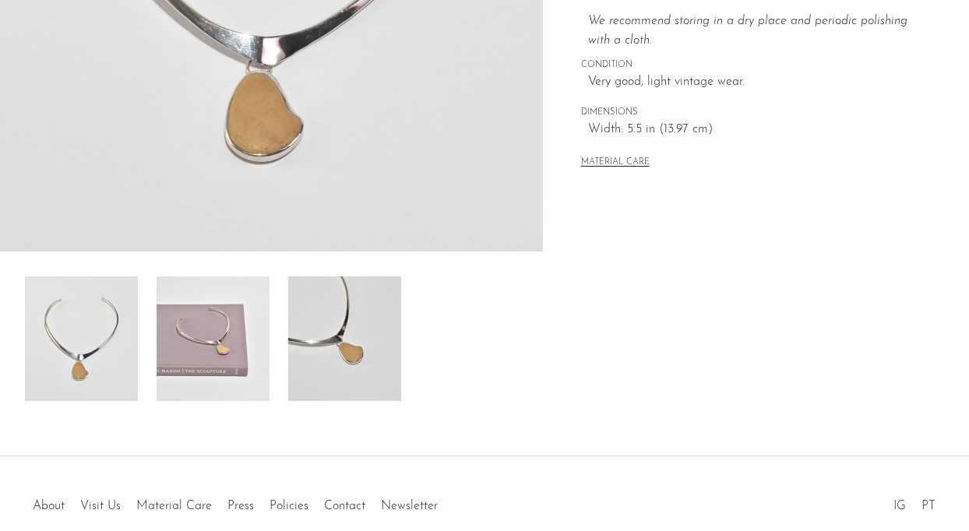
click at [227, 342] on img at bounding box center [213, 338] width 113 height 125
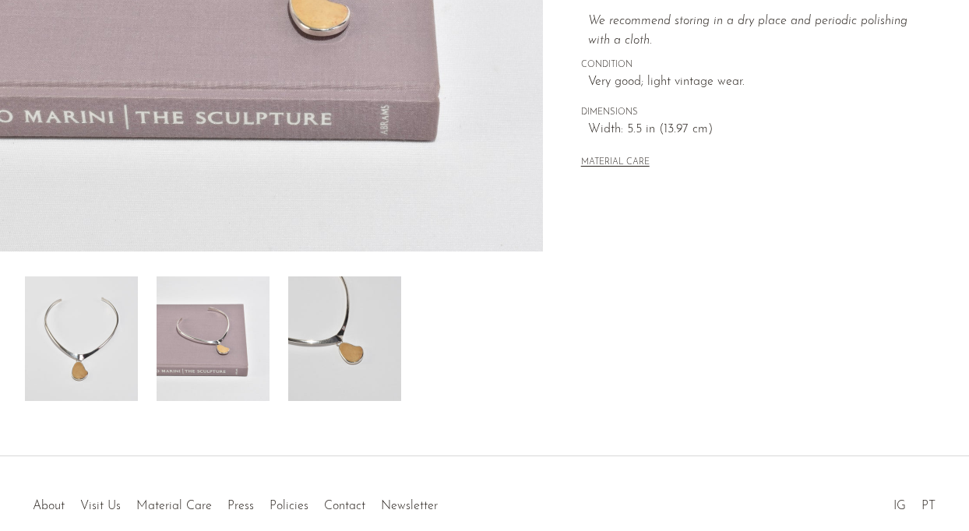
click at [325, 377] on img at bounding box center [344, 338] width 113 height 125
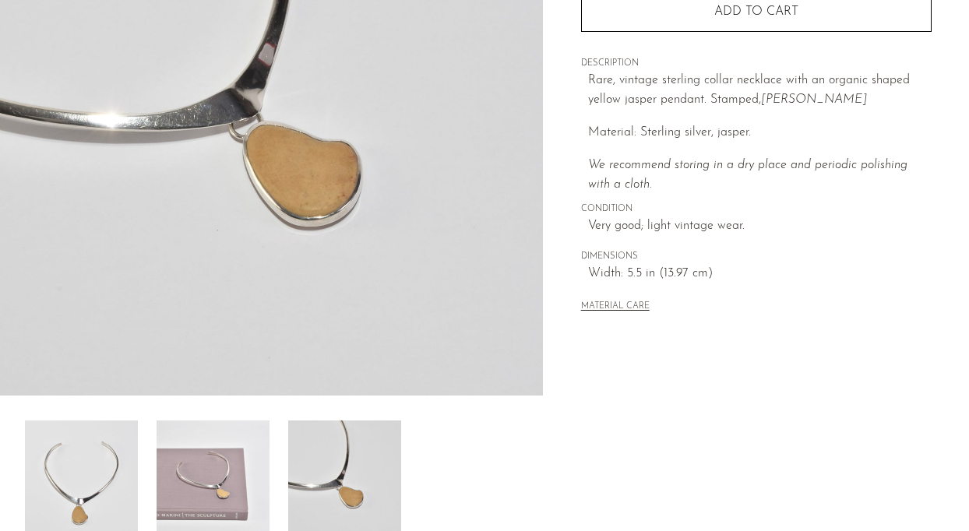
scroll to position [321, 0]
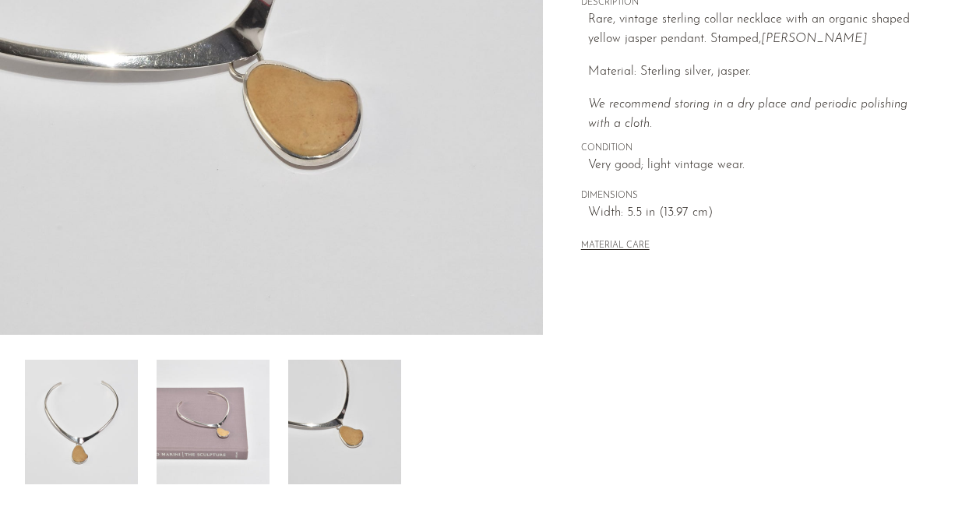
click at [201, 390] on img at bounding box center [213, 422] width 113 height 125
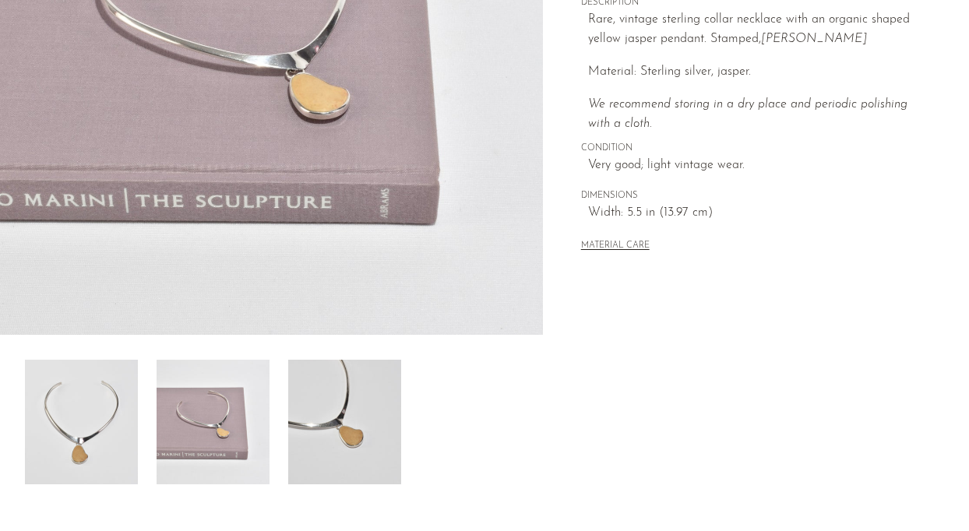
click at [121, 396] on img at bounding box center [81, 422] width 113 height 125
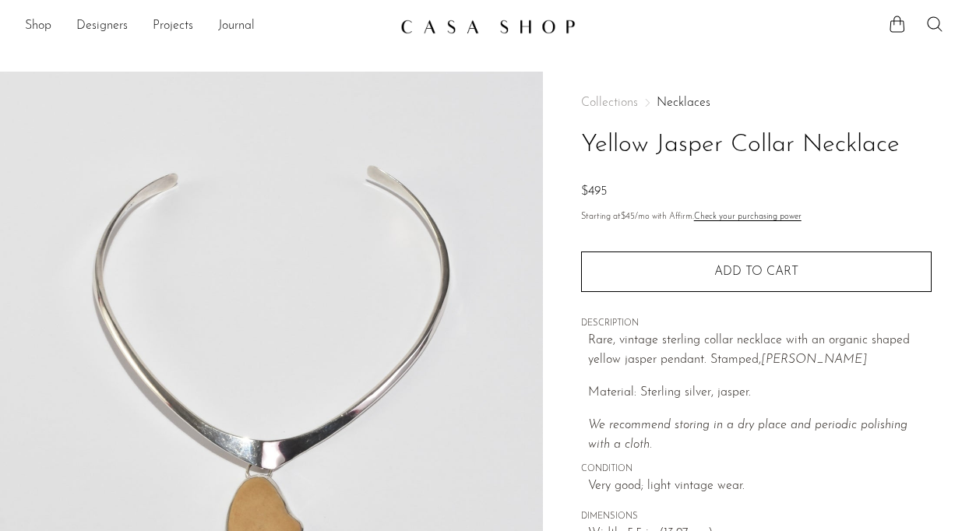
scroll to position [0, 0]
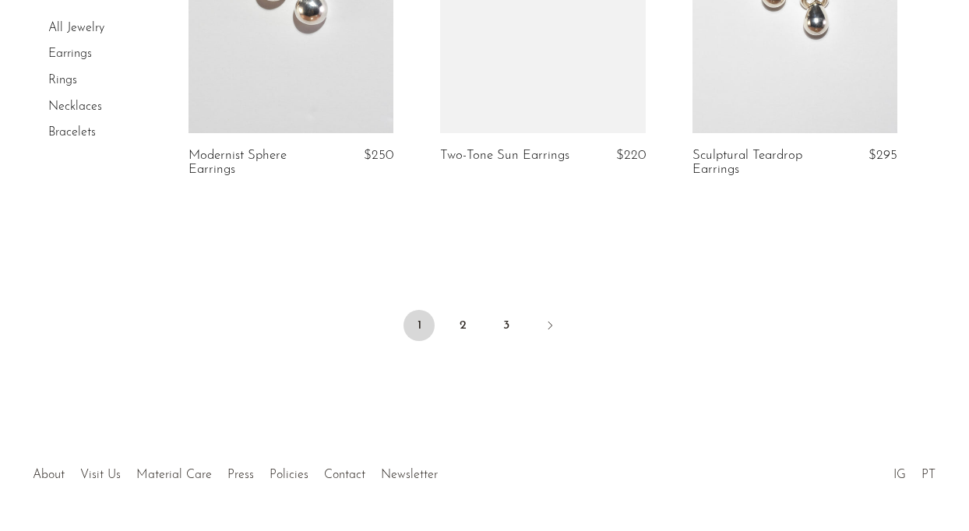
scroll to position [4343, 0]
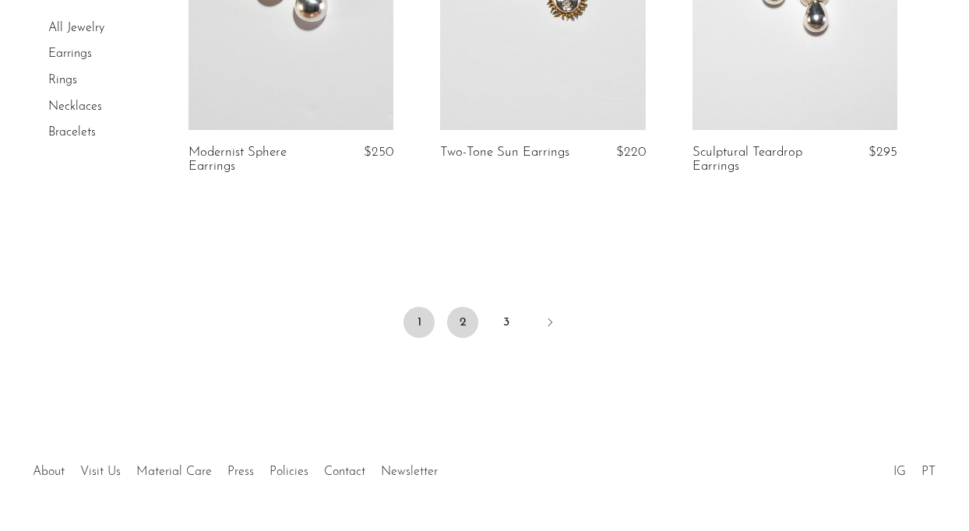
click at [458, 334] on link "2" at bounding box center [462, 322] width 31 height 31
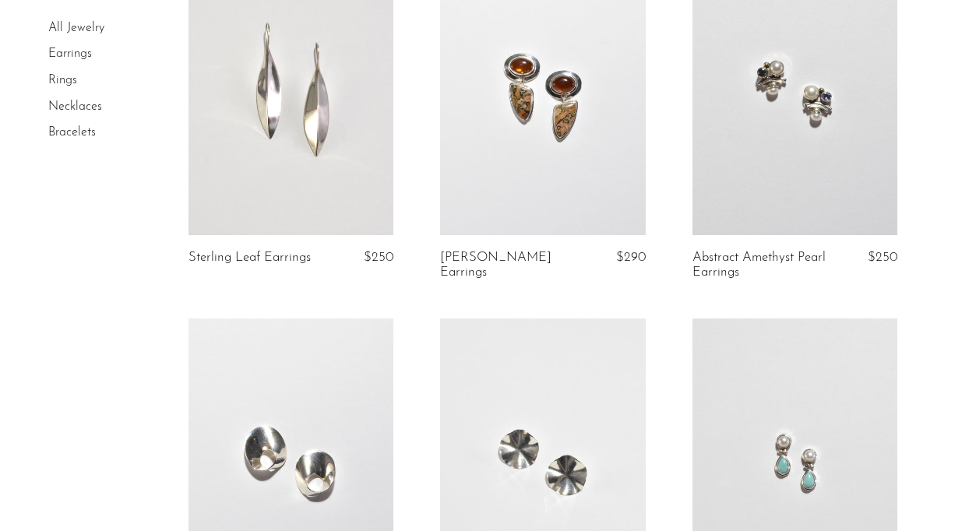
scroll to position [196, 0]
click at [526, 155] on link at bounding box center [542, 90] width 205 height 287
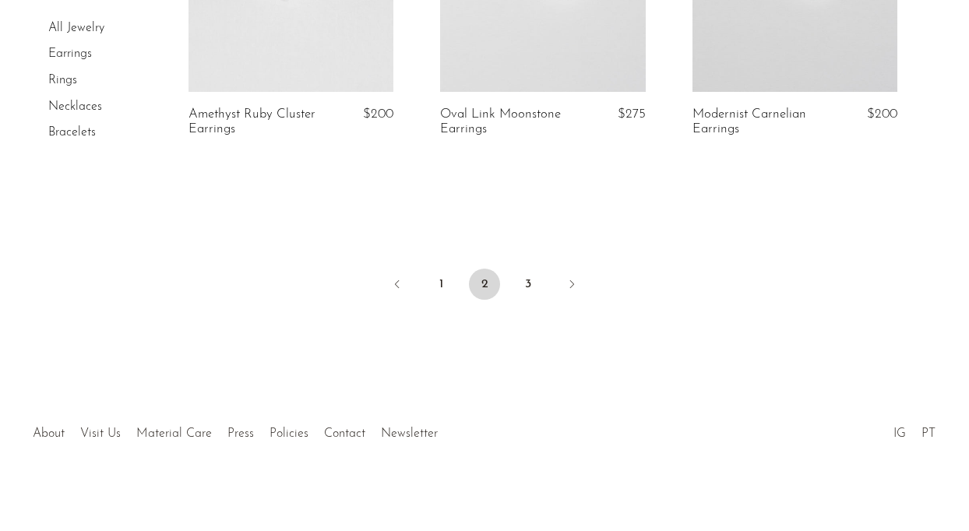
scroll to position [4402, 0]
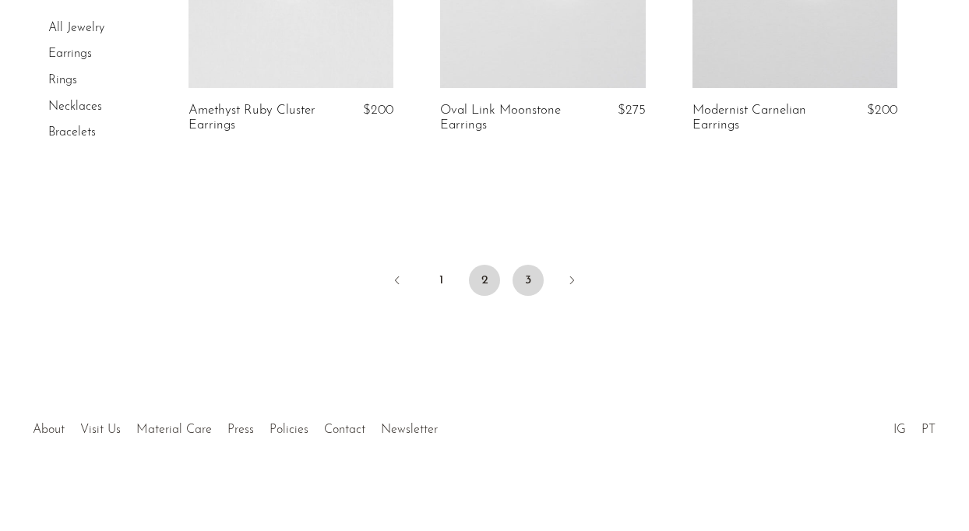
click at [530, 280] on link "3" at bounding box center [527, 280] width 31 height 31
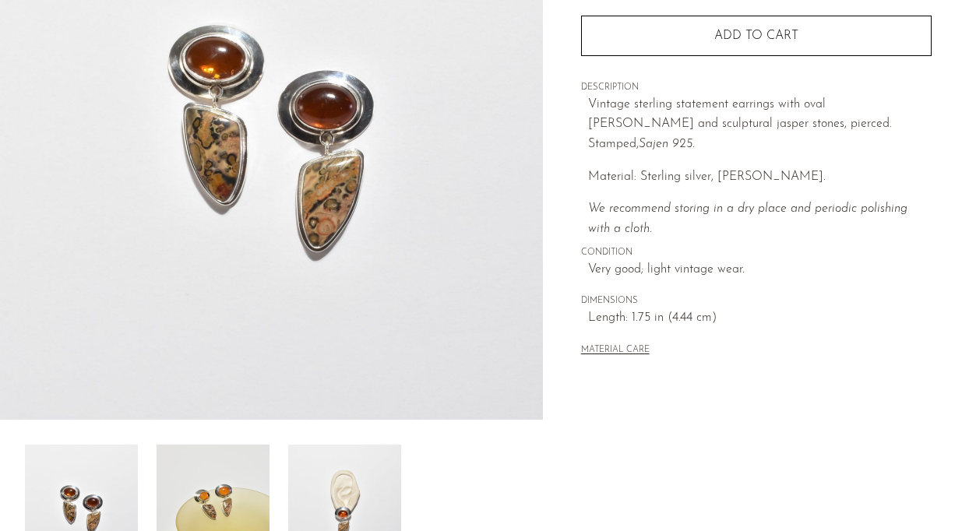
scroll to position [237, 0]
click at [362, 520] on img at bounding box center [344, 506] width 113 height 125
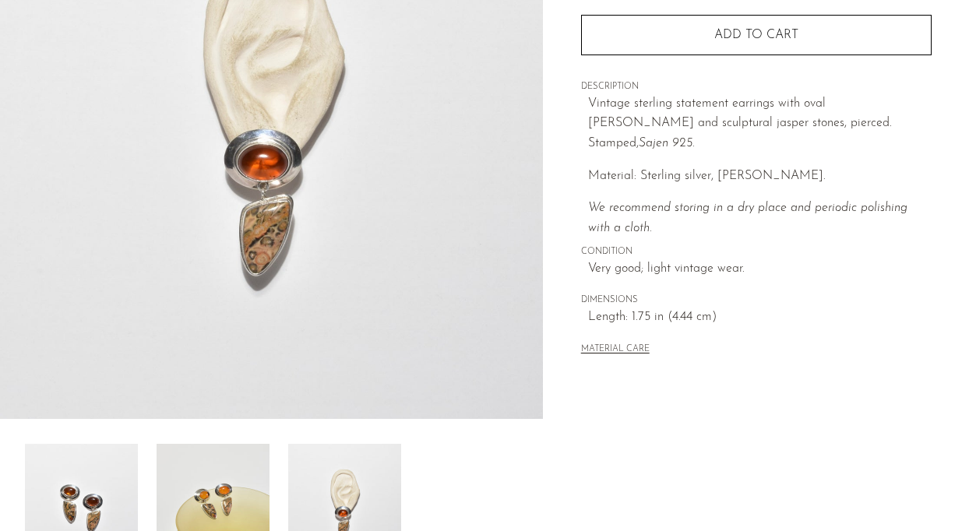
click at [260, 493] on img at bounding box center [213, 506] width 113 height 125
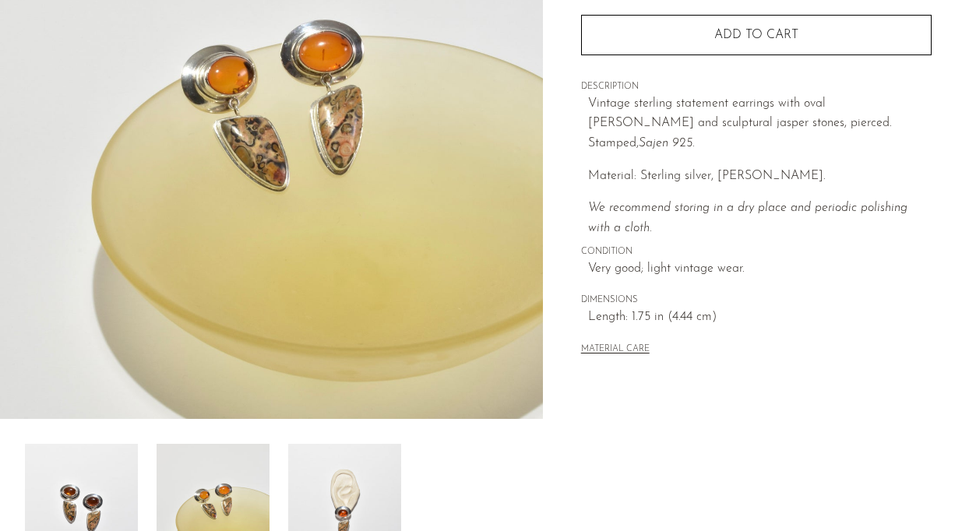
click at [112, 479] on img at bounding box center [81, 506] width 113 height 125
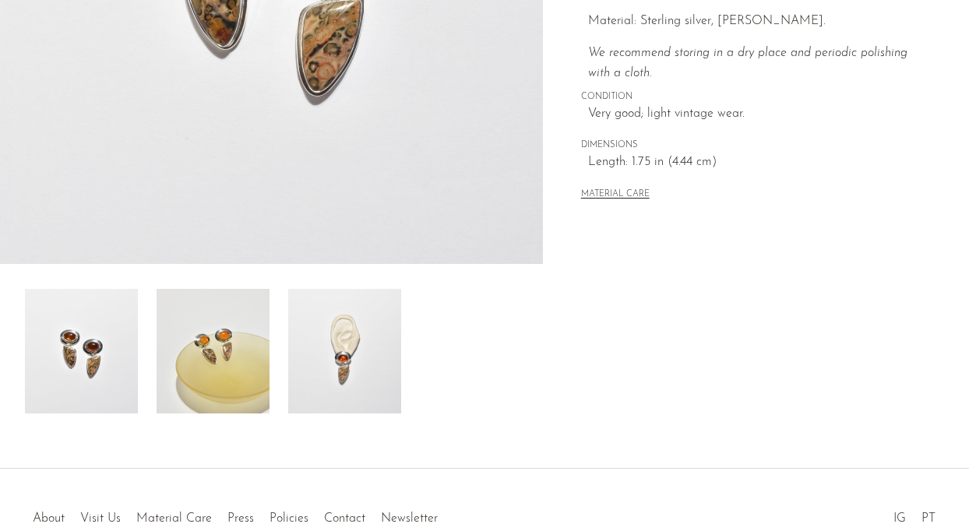
scroll to position [395, 0]
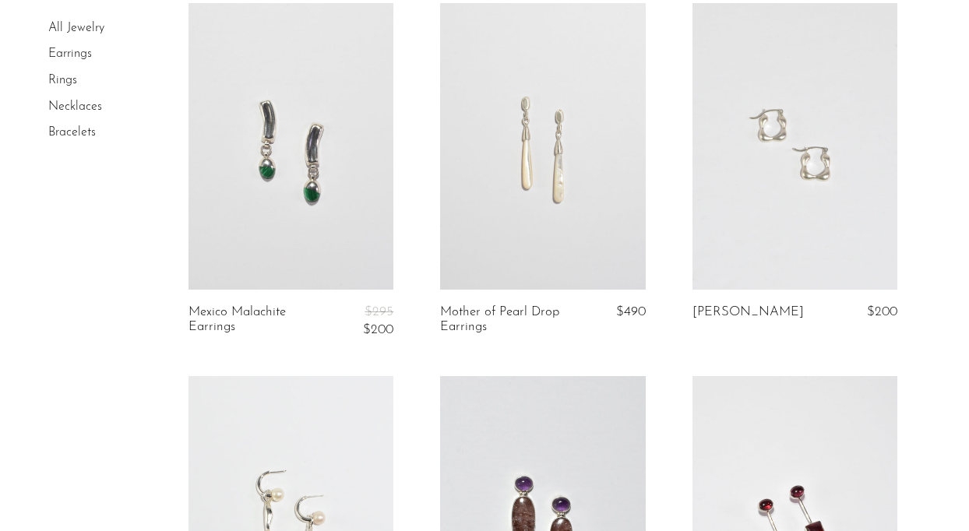
scroll to position [2370, 0]
